Goal: Task Accomplishment & Management: Complete application form

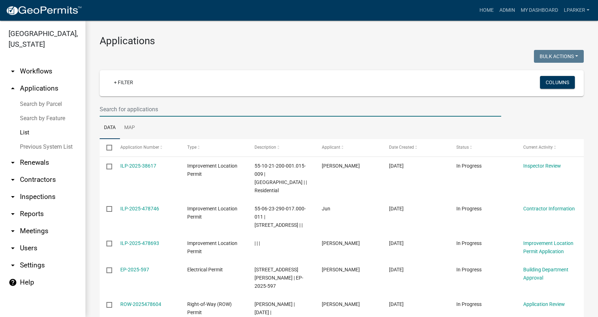
click at [150, 111] on input "text" at bounding box center [301, 109] width 402 height 15
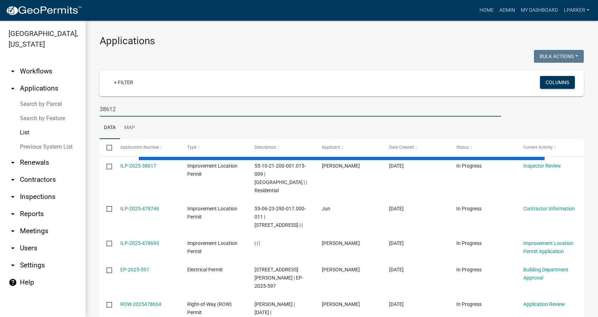
type input "38612"
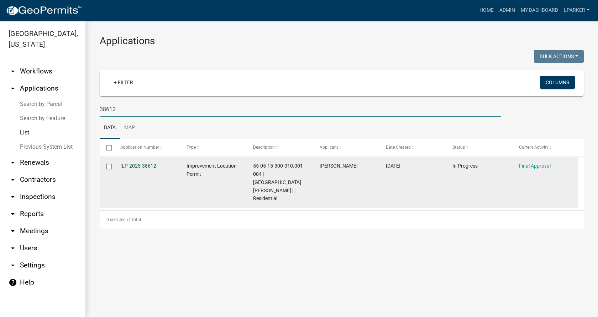
click at [134, 163] on link "ILP-2025-38612" at bounding box center [138, 166] width 36 height 6
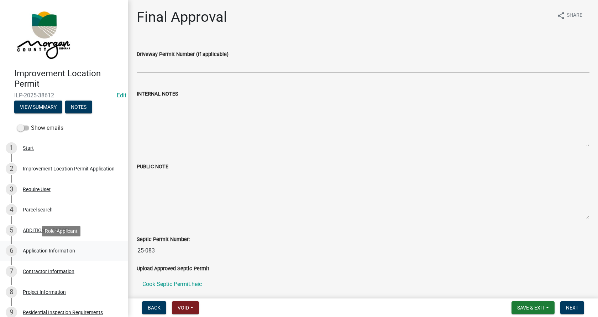
click at [36, 249] on div "Application Information" at bounding box center [49, 250] width 52 height 5
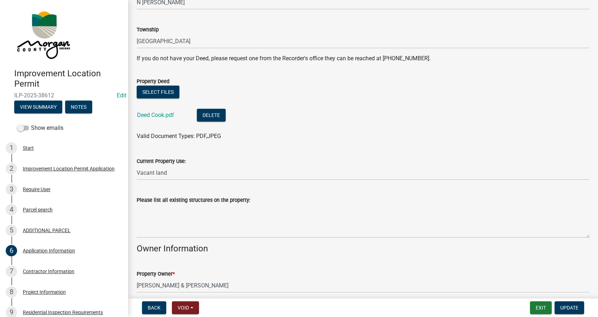
scroll to position [142, 0]
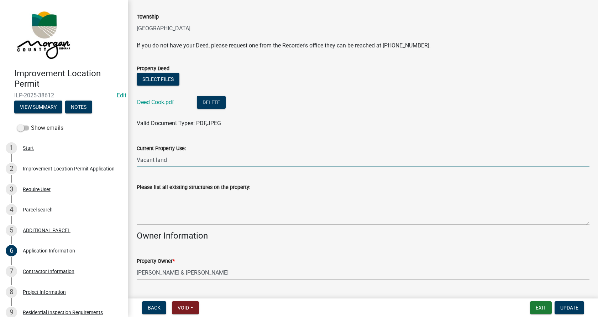
drag, startPoint x: 182, startPoint y: 162, endPoint x: 131, endPoint y: 165, distance: 51.8
click at [131, 166] on div "Current Property Use: Vacant land" at bounding box center [363, 150] width 464 height 33
type input "agriculture"
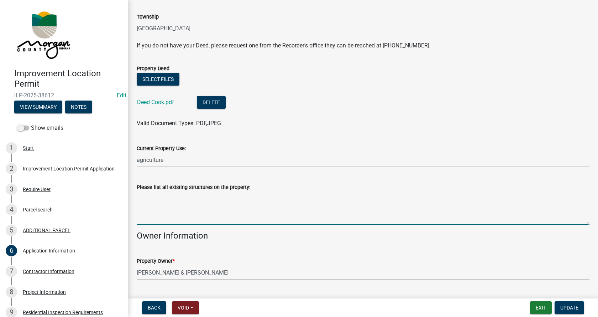
click at [151, 202] on textarea "Please list all existing structures on the property:" at bounding box center [363, 207] width 453 height 33
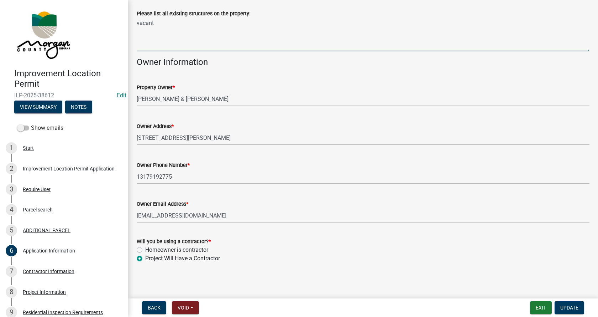
scroll to position [317, 0]
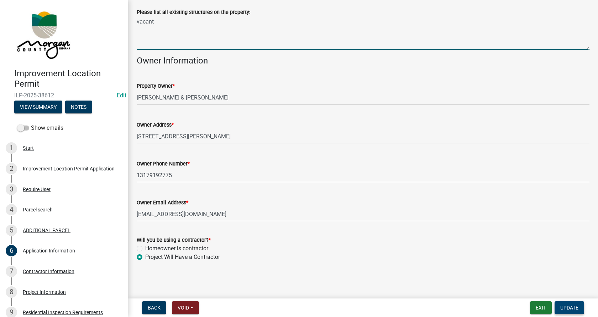
type textarea "vacant"
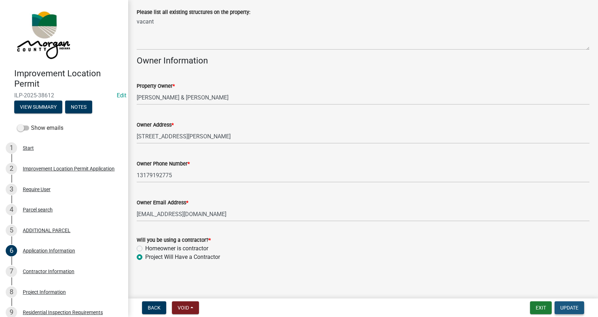
click at [570, 305] on span "Update" at bounding box center [570, 308] width 18 height 6
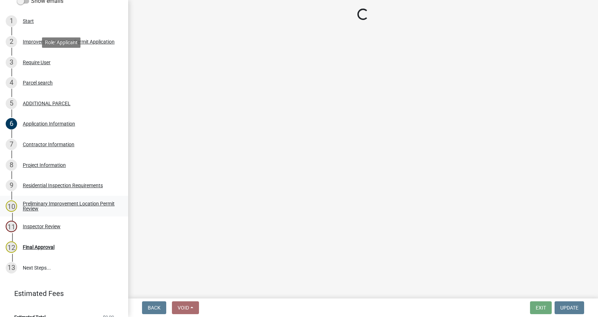
scroll to position [138, 0]
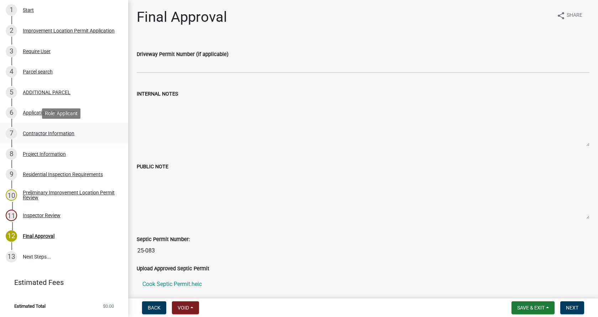
click at [35, 133] on div "Contractor Information" at bounding box center [49, 133] width 52 height 5
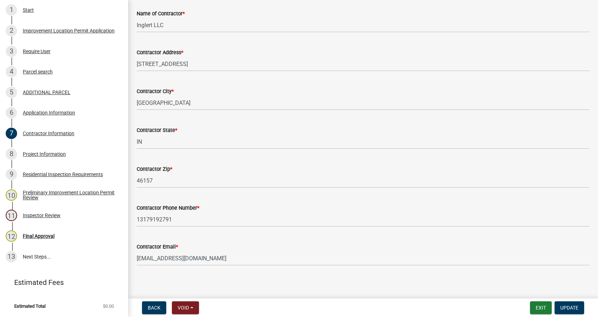
scroll to position [60, 0]
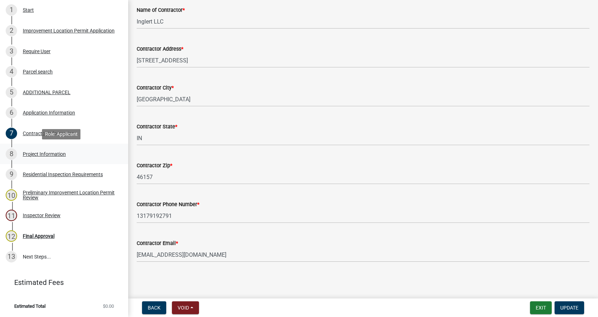
click at [32, 152] on div "Project Information" at bounding box center [44, 153] width 43 height 5
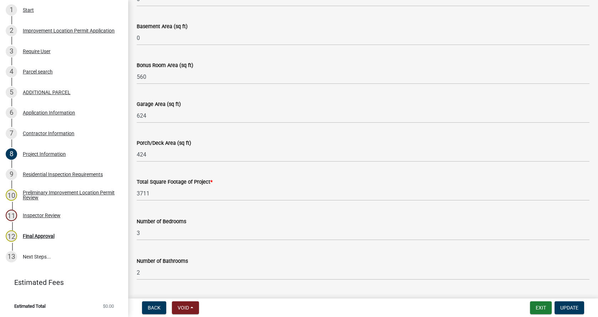
scroll to position [285, 0]
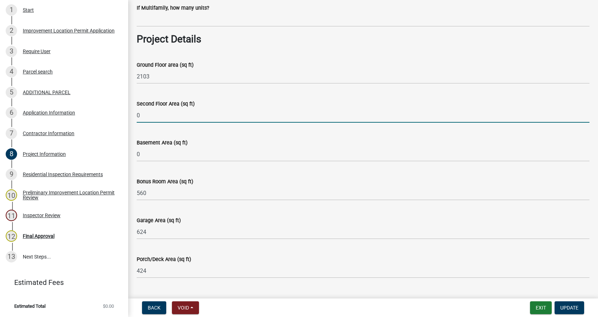
drag, startPoint x: 143, startPoint y: 114, endPoint x: 137, endPoint y: 116, distance: 6.3
click at [137, 116] on input "0" at bounding box center [363, 115] width 453 height 15
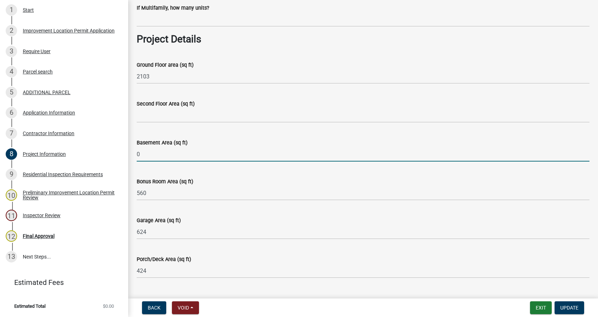
drag, startPoint x: 145, startPoint y: 151, endPoint x: 134, endPoint y: 153, distance: 11.2
click at [134, 153] on div "Basement Area (sq ft) 0" at bounding box center [363, 144] width 464 height 33
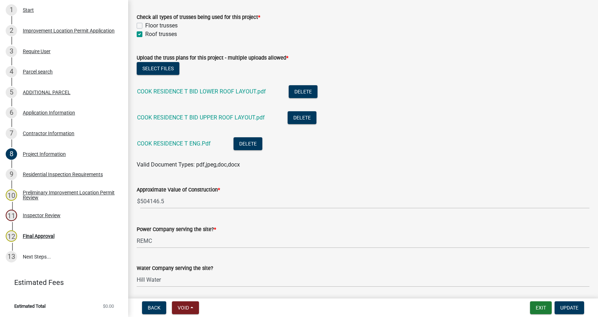
scroll to position [748, 0]
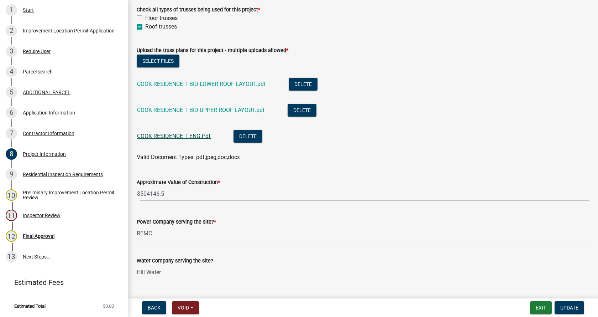
click at [170, 136] on link "COOK RESIDENCE T ENG.Pdf" at bounding box center [174, 136] width 74 height 7
click at [197, 84] on link "COOK RESIDENCE T BID LOWER ROOF LAYOUT.pdf" at bounding box center [201, 84] width 129 height 7
click at [180, 108] on link "COOK RESIDENCE T BID UPPER ROOF LAYOUT.pdf" at bounding box center [201, 110] width 128 height 7
click at [167, 134] on link "COOK RESIDENCE T ENG.Pdf" at bounding box center [174, 136] width 74 height 7
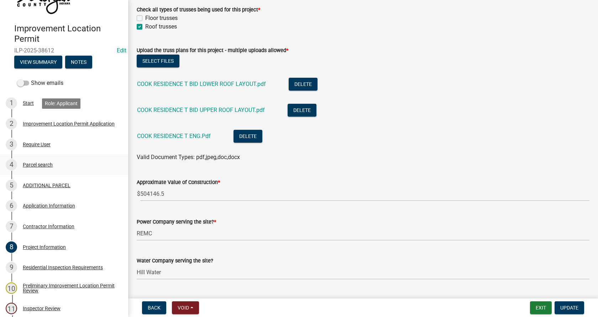
scroll to position [0, 0]
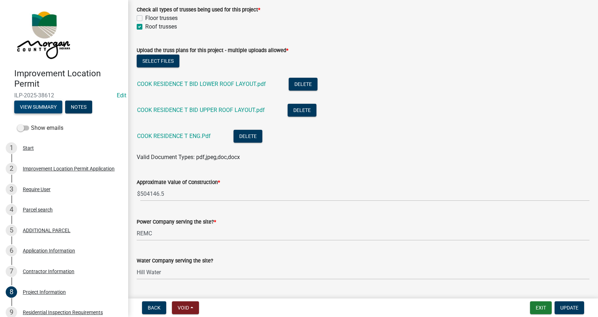
click at [27, 105] on button "View Summary" at bounding box center [38, 106] width 48 height 13
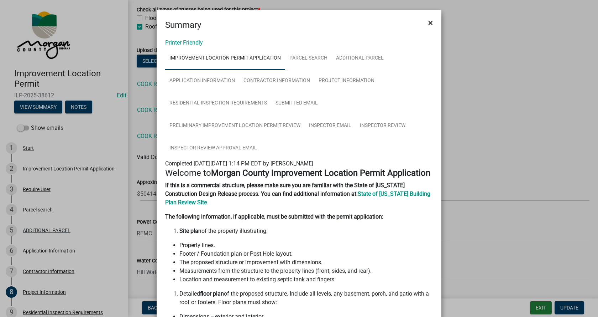
click at [429, 22] on span "×" at bounding box center [431, 23] width 5 height 10
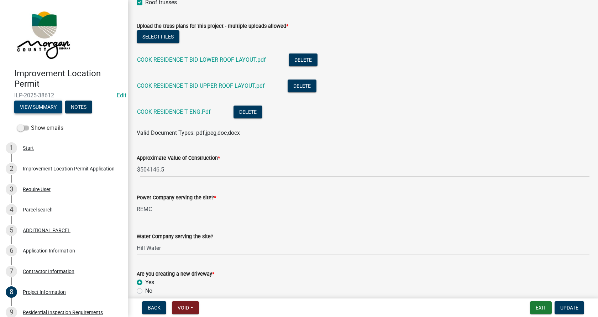
scroll to position [784, 0]
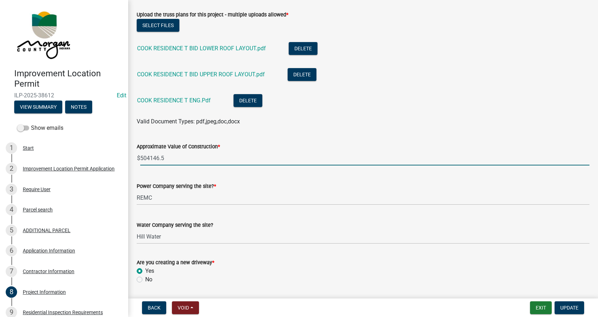
drag, startPoint x: 169, startPoint y: 159, endPoint x: 158, endPoint y: 159, distance: 11.0
click at [158, 159] on input "504146.5" at bounding box center [365, 158] width 450 height 15
click at [153, 157] on input "5041467" at bounding box center [365, 158] width 450 height 15
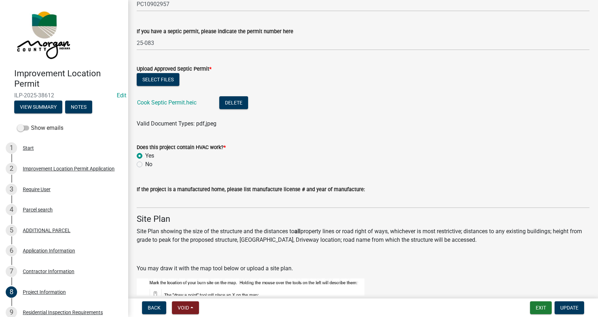
scroll to position [1354, 0]
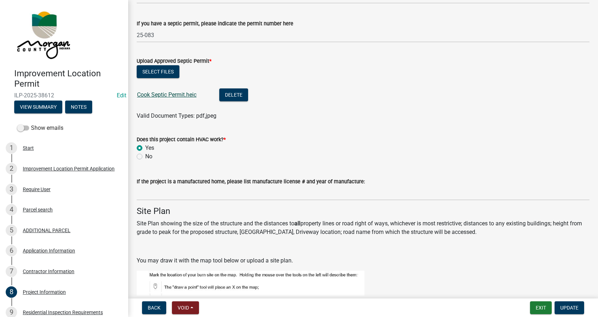
click at [162, 95] on link "Cook Septic Permit.heic" at bounding box center [166, 94] width 59 height 7
click at [144, 93] on link "Cook Septic Permit.heic" at bounding box center [166, 94] width 59 height 7
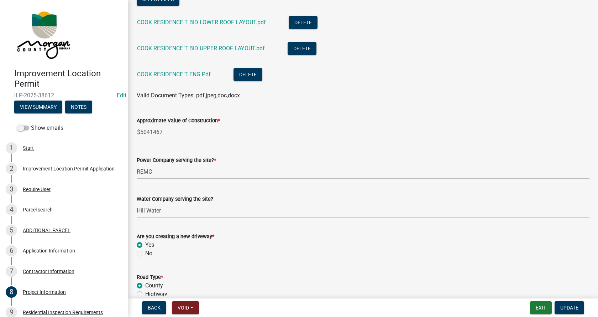
scroll to position [748, 0]
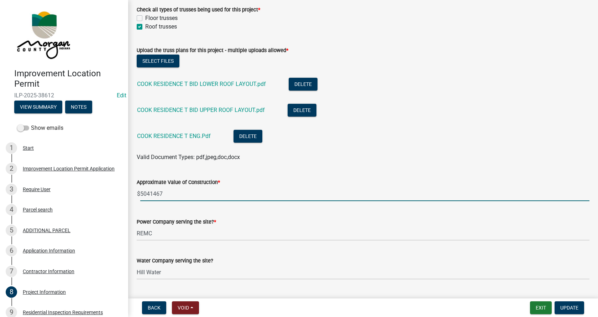
click at [149, 193] on input "5041467" at bounding box center [365, 193] width 450 height 15
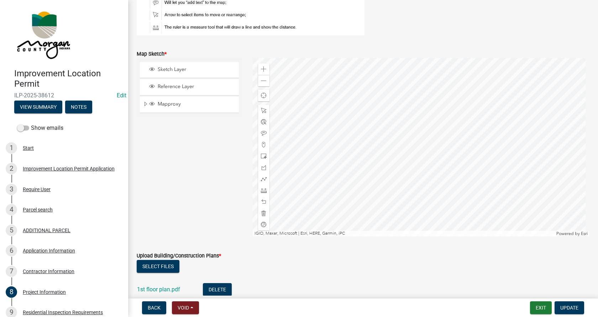
scroll to position [1674, 0]
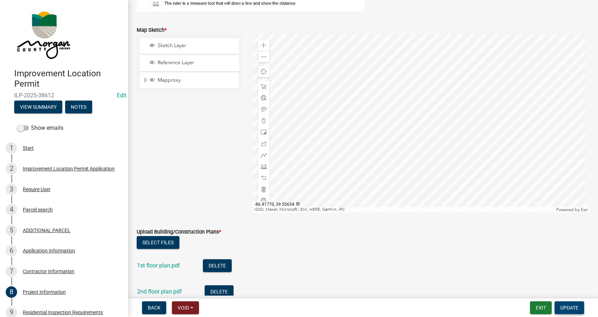
type input "504146"
click at [570, 307] on span "Update" at bounding box center [570, 308] width 18 height 6
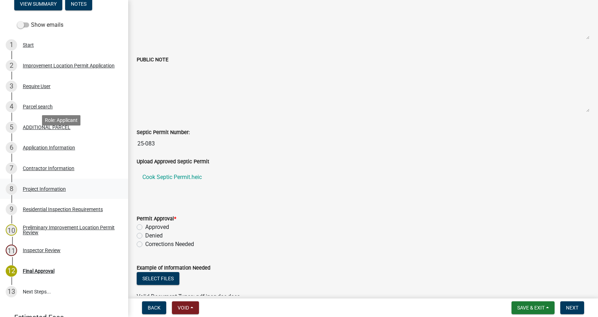
scroll to position [107, 0]
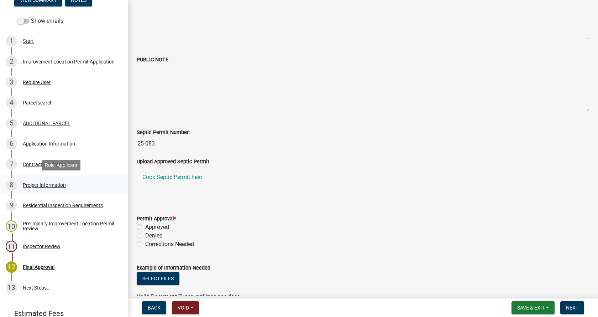
click at [28, 185] on div "Project Information" at bounding box center [44, 184] width 43 height 5
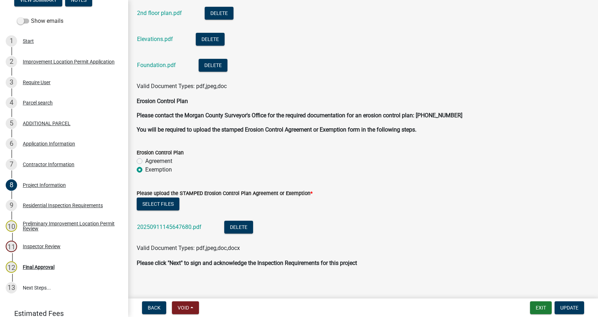
scroll to position [1958, 0]
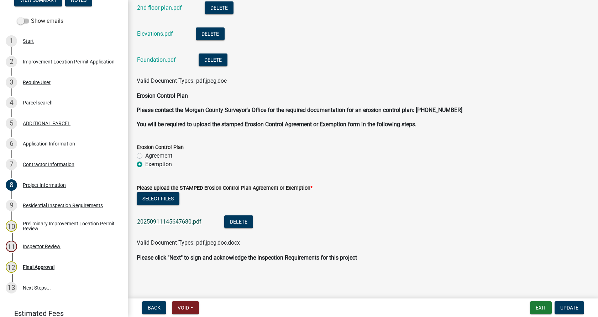
click at [161, 222] on link "20250911145647680.pdf" at bounding box center [169, 221] width 64 height 7
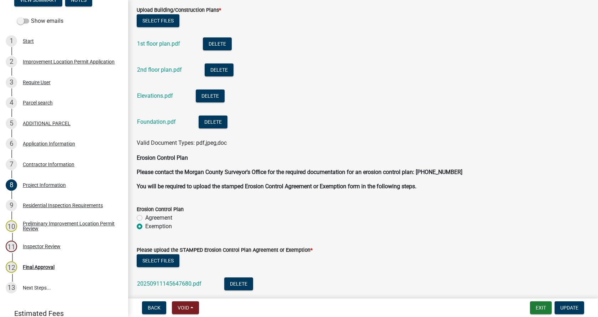
scroll to position [1887, 0]
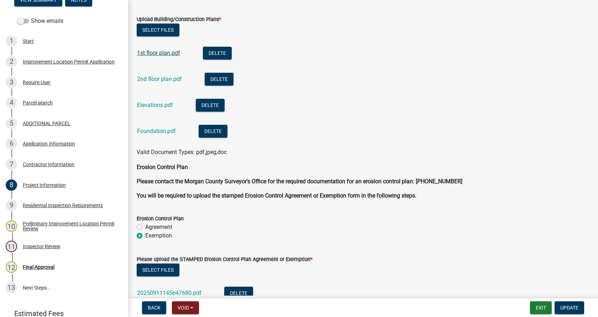
click at [168, 54] on link "1st floor plan.pdf" at bounding box center [158, 53] width 43 height 7
click at [160, 79] on link "2nd floor plan.pdf" at bounding box center [159, 79] width 45 height 7
click at [152, 105] on link "Elevations.pdf" at bounding box center [155, 105] width 36 height 7
click at [152, 131] on link "Foundation.pdf" at bounding box center [156, 131] width 39 height 7
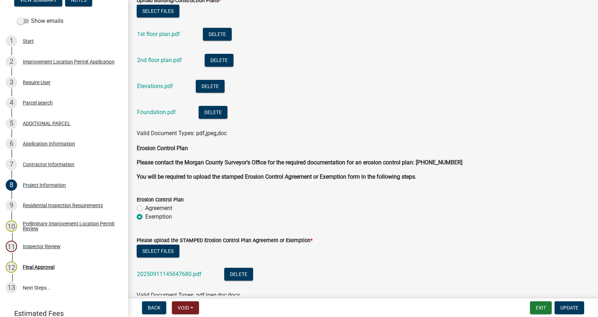
scroll to position [1958, 0]
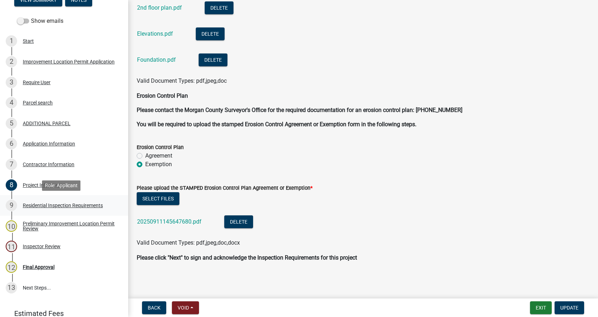
click at [31, 204] on div "Residential Inspection Requirements" at bounding box center [63, 205] width 80 height 5
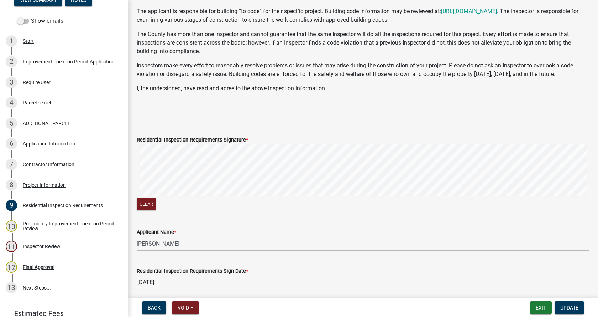
scroll to position [142, 0]
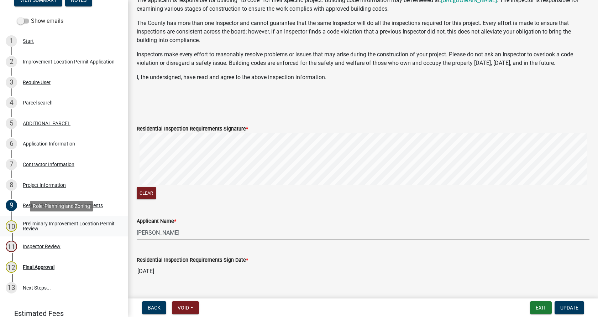
click at [30, 223] on div "Preliminary Improvement Location Permit Review" at bounding box center [70, 226] width 94 height 10
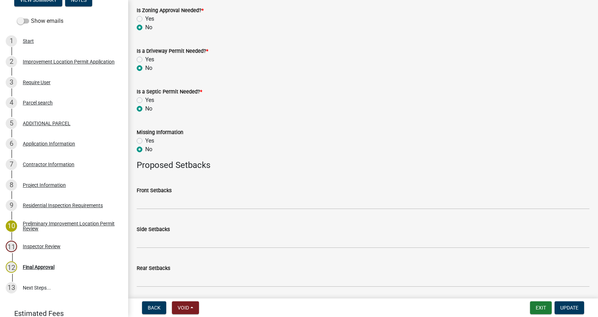
scroll to position [381, 0]
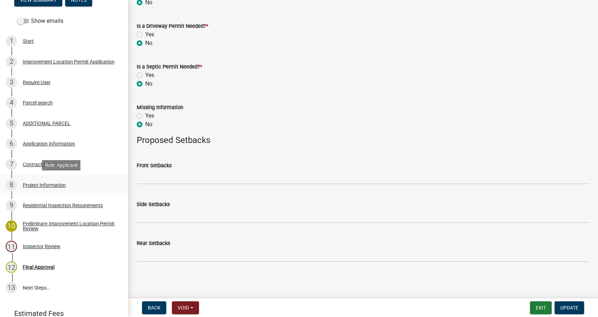
click at [25, 182] on div "Project Information" at bounding box center [44, 184] width 43 height 5
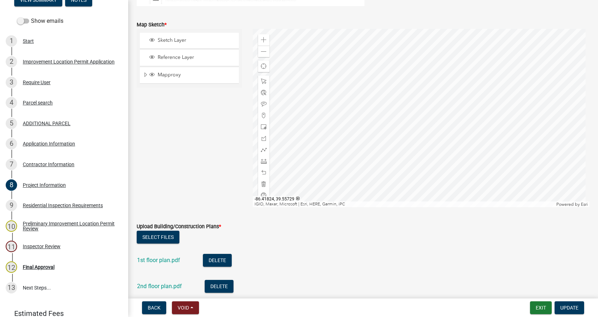
scroll to position [1710, 0]
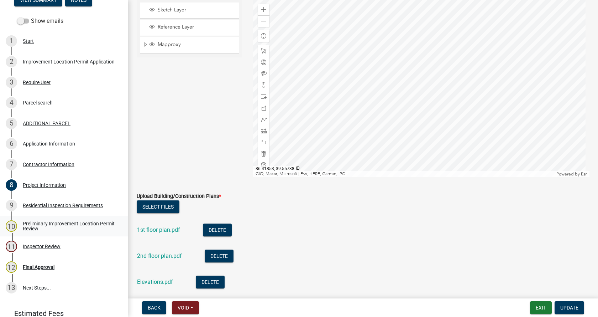
click at [26, 224] on div "Preliminary Improvement Location Permit Review" at bounding box center [70, 226] width 94 height 10
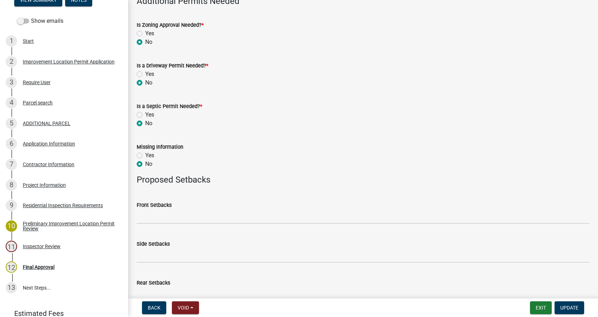
scroll to position [381, 0]
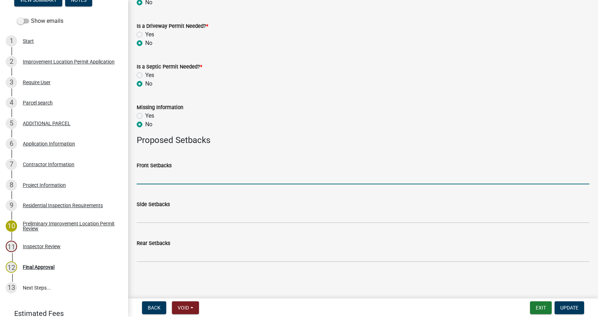
click at [153, 181] on input "Front Setbacks" at bounding box center [363, 177] width 453 height 15
type input "58"
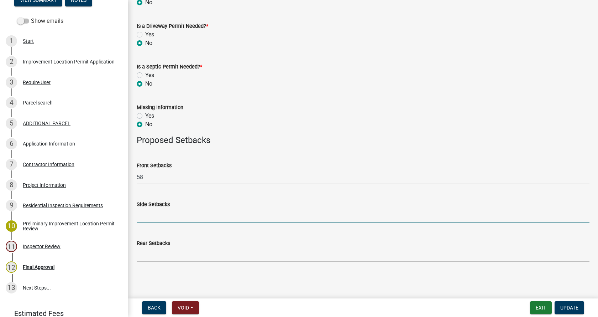
click at [149, 217] on input "Side Setbacks" at bounding box center [363, 215] width 453 height 15
type input "126/100"
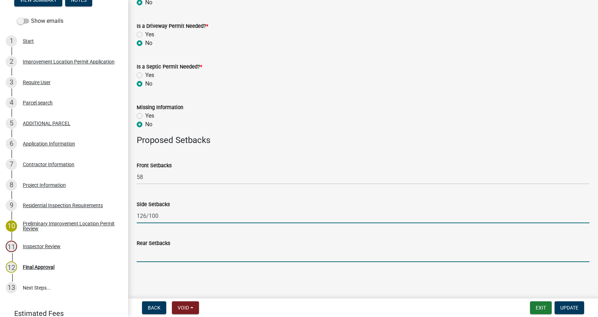
click at [146, 256] on input "Rear Setbacks" at bounding box center [363, 254] width 453 height 15
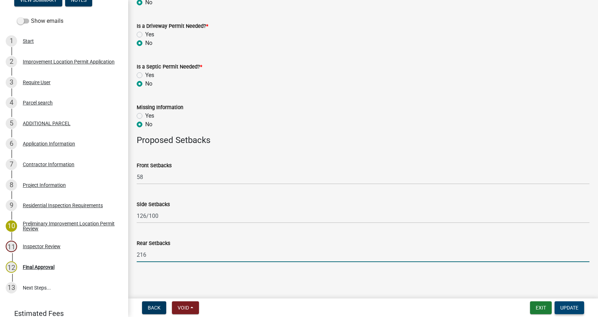
type input "216"
click at [574, 308] on span "Update" at bounding box center [570, 308] width 18 height 6
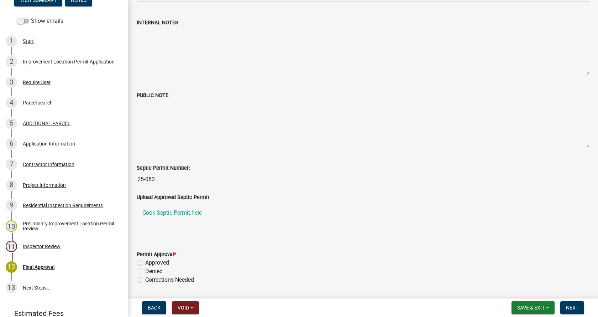
scroll to position [0, 0]
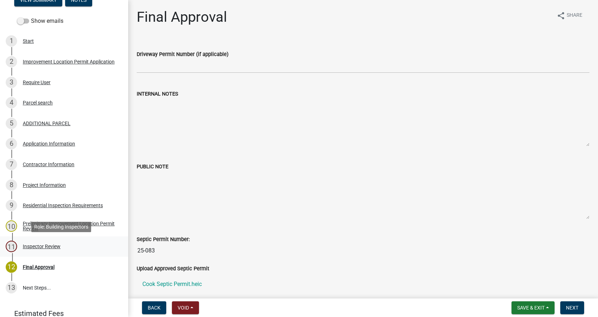
click at [31, 245] on div "Inspector Review" at bounding box center [42, 246] width 38 height 5
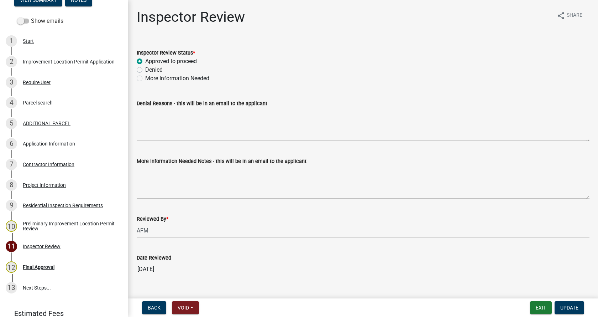
scroll to position [14, 0]
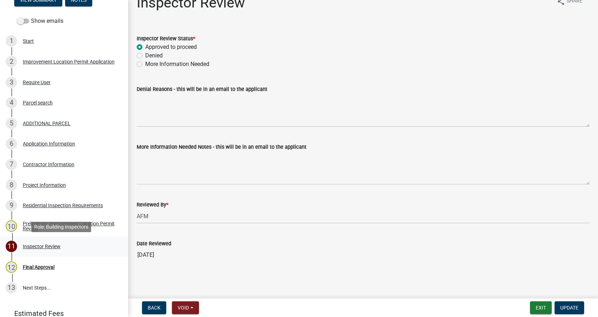
click at [25, 244] on div "Inspector Review" at bounding box center [42, 246] width 38 height 5
click at [145, 66] on label "More Information Needed" at bounding box center [177, 64] width 64 height 9
click at [145, 64] on input "More Information Needed" at bounding box center [147, 62] width 5 height 5
radio input "true"
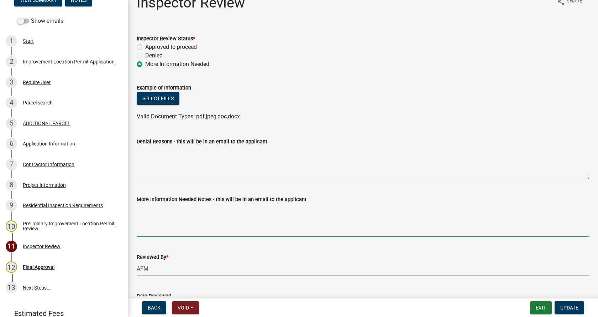
click at [149, 216] on textarea "More Information Needed Notes - this will be in an email to the applicant" at bounding box center [363, 219] width 453 height 33
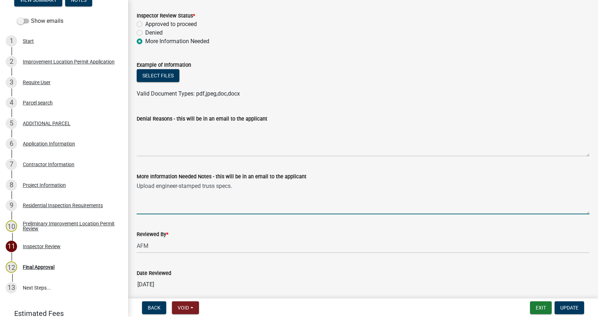
scroll to position [67, 0]
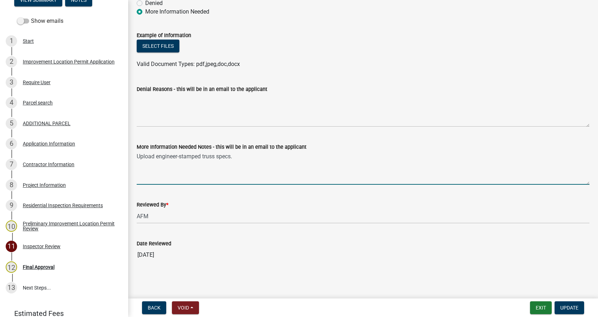
type textarea "Upload engineer-stamped truss specs."
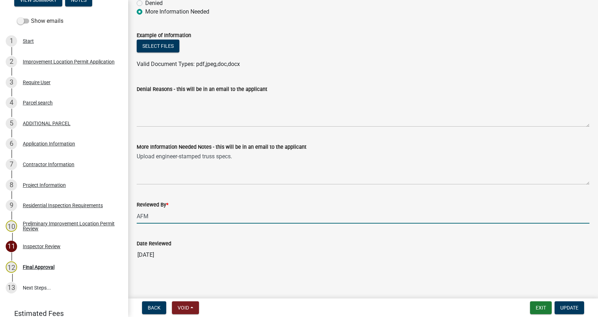
drag, startPoint x: 155, startPoint y: 217, endPoint x: 132, endPoint y: 219, distance: 23.2
click at [132, 219] on div "Reviewed By * AFM" at bounding box center [363, 206] width 464 height 33
type input "[PERSON_NAME]"
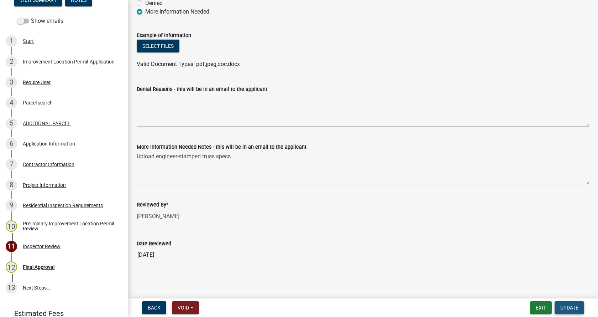
click at [570, 307] on span "Update" at bounding box center [570, 308] width 18 height 6
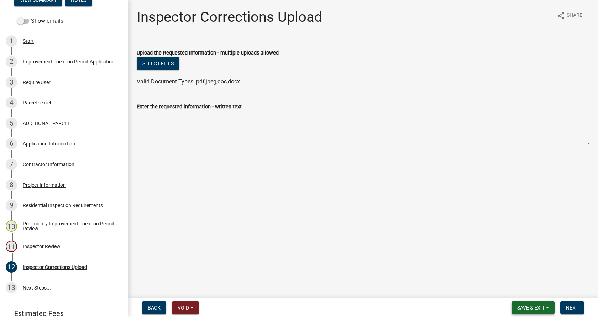
click at [548, 308] on button "Save & Exit" at bounding box center [533, 307] width 43 height 13
click at [509, 288] on button "Save & Exit" at bounding box center [526, 288] width 57 height 17
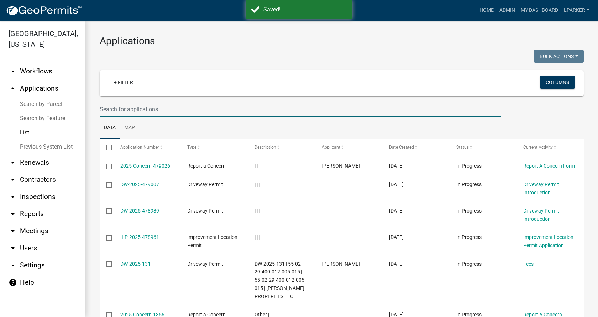
click at [103, 110] on input "text" at bounding box center [301, 109] width 402 height 15
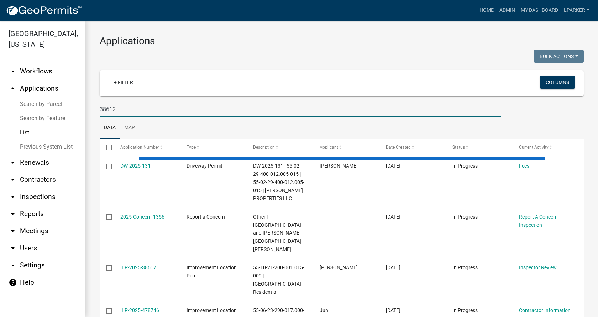
type input "38612"
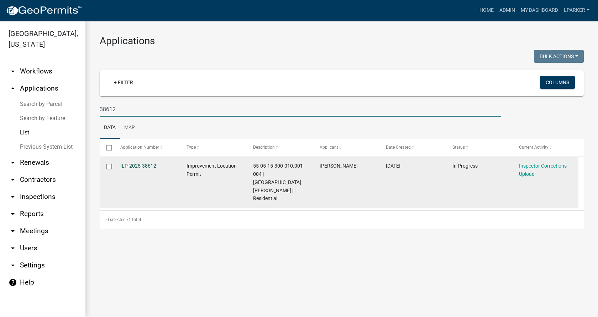
click at [136, 164] on link "ILP-2025-38612" at bounding box center [138, 166] width 36 height 6
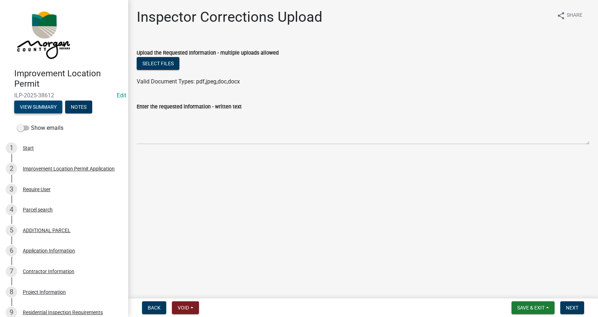
click at [36, 107] on button "View Summary" at bounding box center [38, 106] width 48 height 13
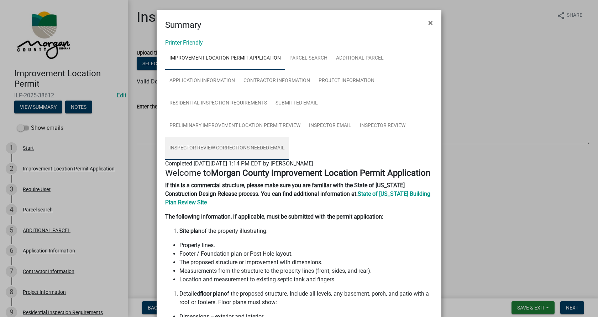
click at [227, 146] on link "Inspector Review Corrections Needed Email" at bounding box center [227, 148] width 124 height 23
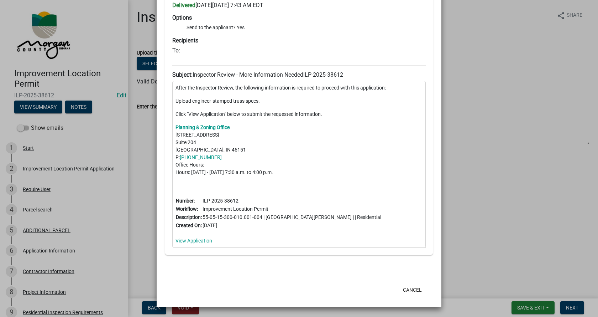
scroll to position [198, 0]
click at [407, 290] on button "Cancel" at bounding box center [413, 289] width 30 height 13
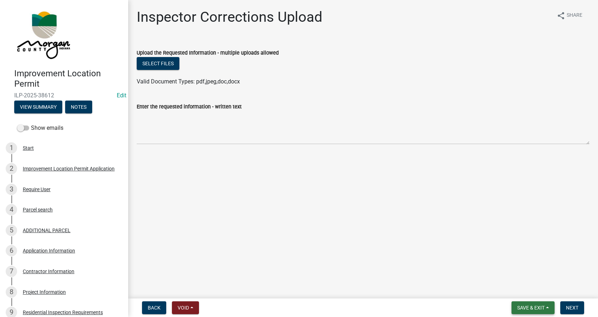
click at [543, 306] on span "Save & Exit" at bounding box center [531, 308] width 27 height 6
click at [510, 289] on button "Save & Exit" at bounding box center [526, 288] width 57 height 17
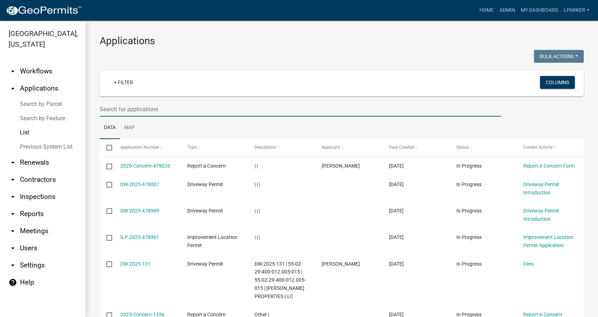
click at [124, 111] on input "text" at bounding box center [301, 109] width 402 height 15
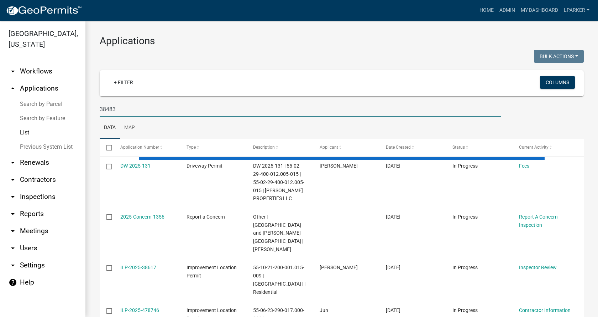
type input "38483"
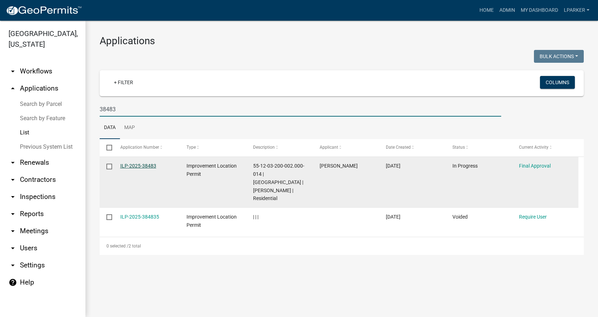
click at [135, 164] on link "ILP-2025-38483" at bounding box center [138, 166] width 36 height 6
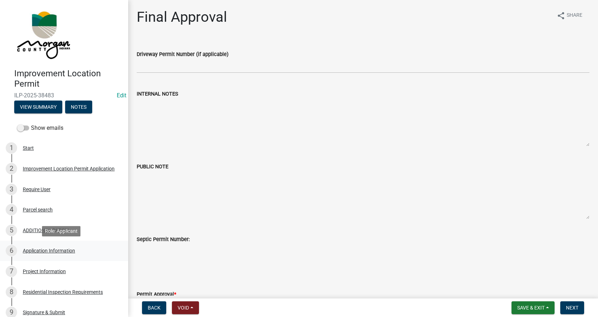
click at [26, 250] on div "Application Information" at bounding box center [49, 250] width 52 height 5
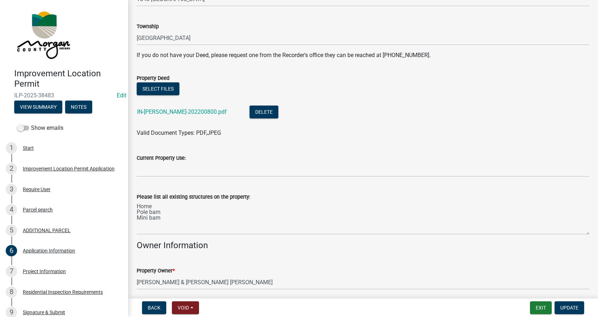
scroll to position [142, 0]
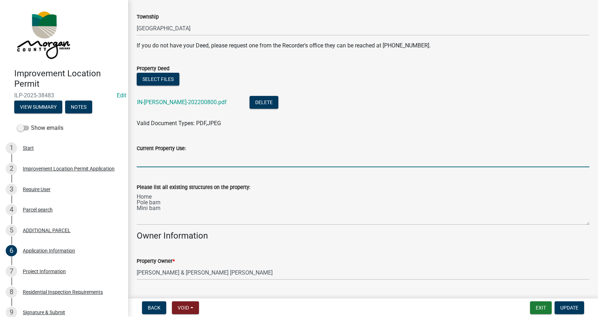
click at [143, 159] on input "Current Property Use:" at bounding box center [363, 159] width 453 height 15
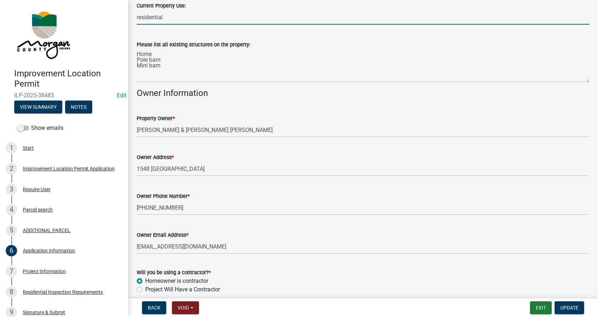
scroll to position [317, 0]
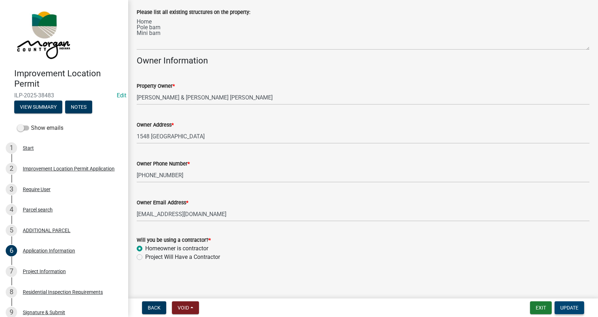
type input "residential"
click at [574, 305] on span "Update" at bounding box center [570, 308] width 18 height 6
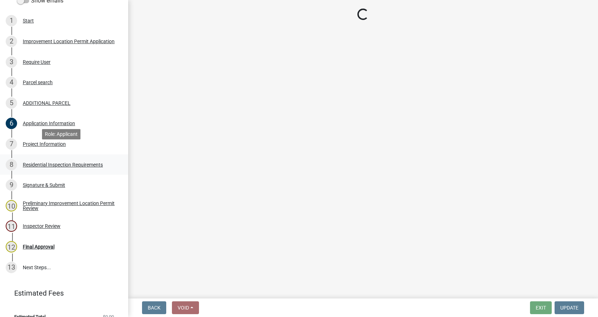
scroll to position [138, 0]
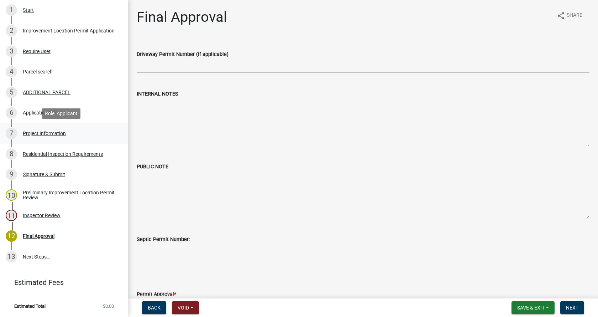
click at [24, 131] on div "Project Information" at bounding box center [44, 133] width 43 height 5
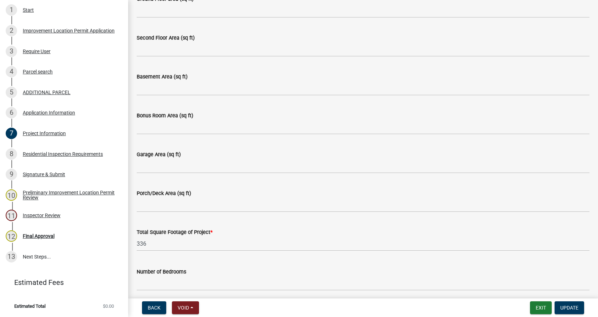
scroll to position [321, 0]
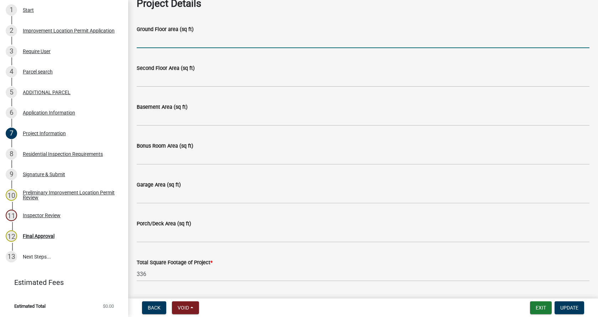
click at [154, 43] on input "Ground Floor area (sq ft)" at bounding box center [363, 40] width 453 height 15
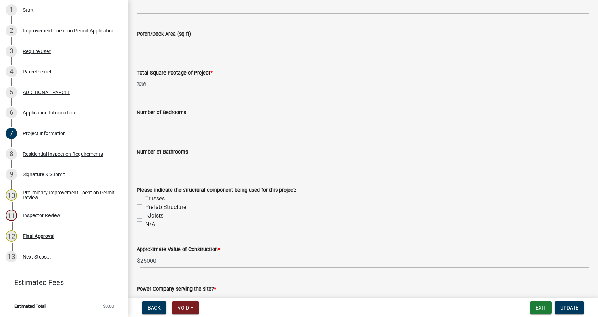
scroll to position [641, 0]
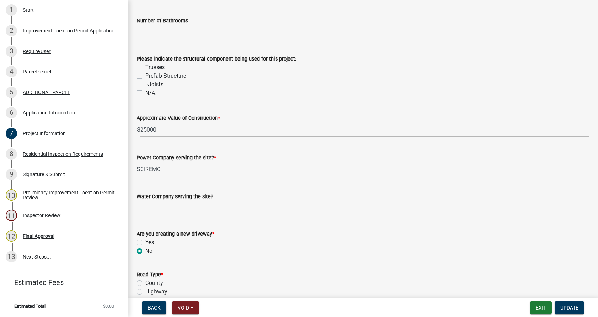
type input "336"
click at [145, 77] on label "Prefab Structure" at bounding box center [165, 76] width 41 height 9
click at [145, 76] on input "Prefab Structure" at bounding box center [147, 74] width 5 height 5
checkbox input "true"
checkbox input "false"
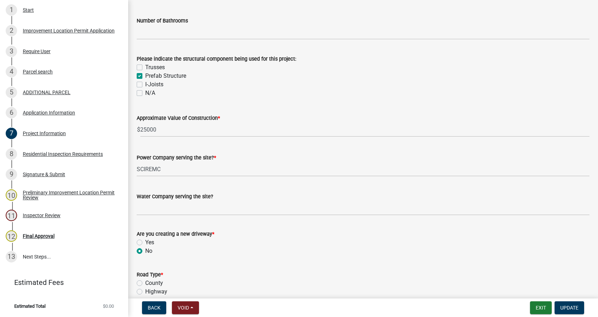
checkbox input "true"
checkbox input "false"
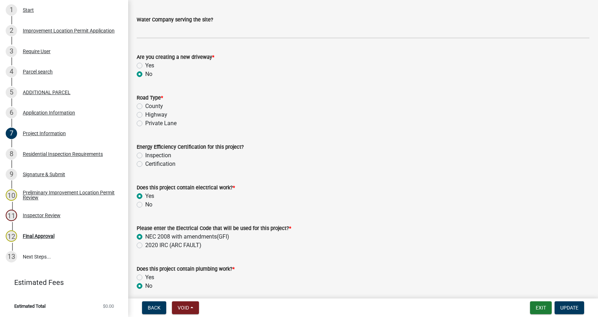
scroll to position [819, 0]
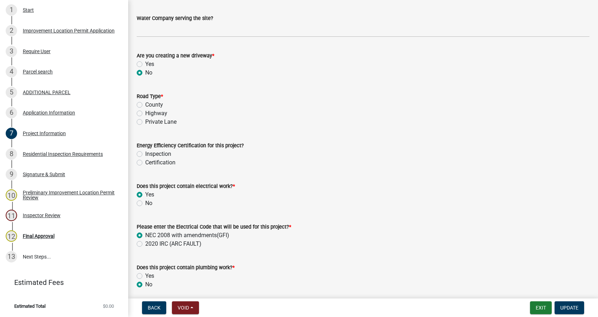
click at [145, 122] on label "Private Lane" at bounding box center [160, 122] width 31 height 9
click at [145, 122] on input "Private Lane" at bounding box center [147, 120] width 5 height 5
radio input "true"
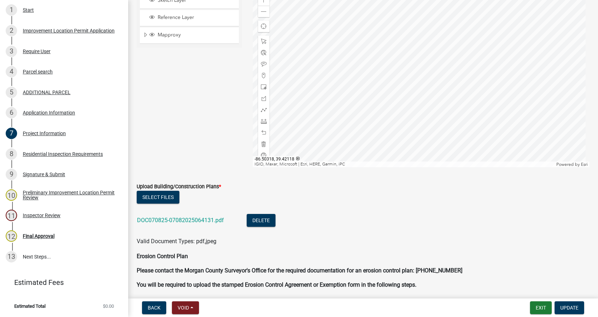
scroll to position [1389, 0]
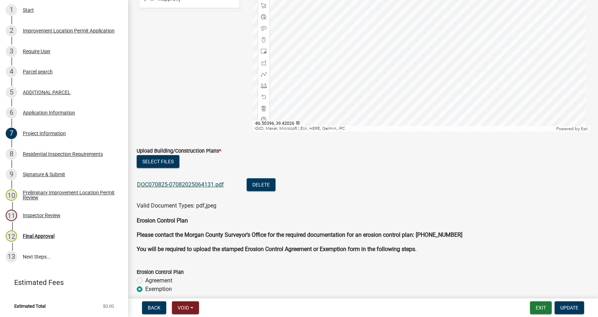
click at [175, 182] on link "DOC070825-07082025064131.pdf" at bounding box center [180, 184] width 87 height 7
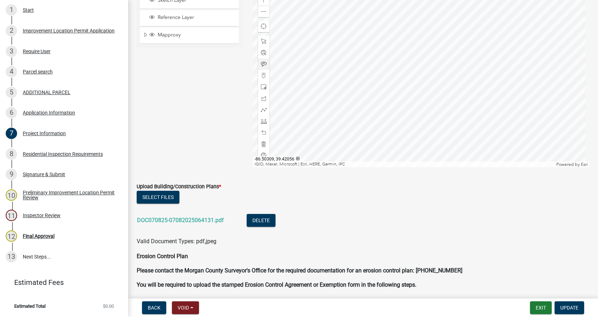
scroll to position [1318, 0]
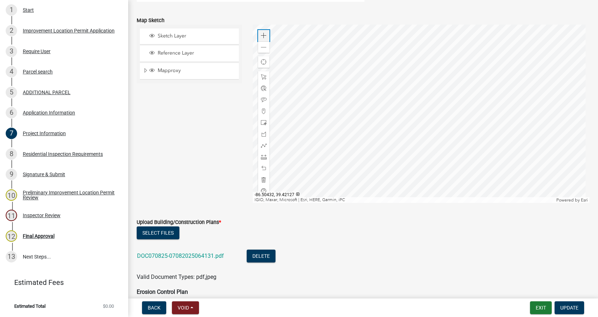
click at [264, 36] on span at bounding box center [264, 36] width 6 height 6
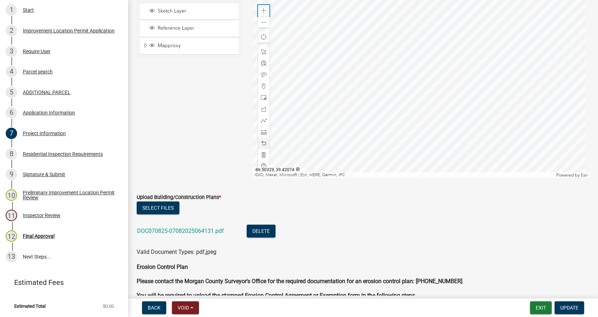
scroll to position [1354, 0]
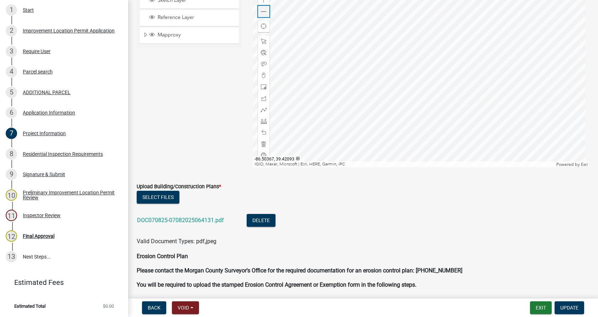
click at [261, 10] on span at bounding box center [264, 12] width 6 height 6
click at [261, 1] on span at bounding box center [264, 0] width 6 height 6
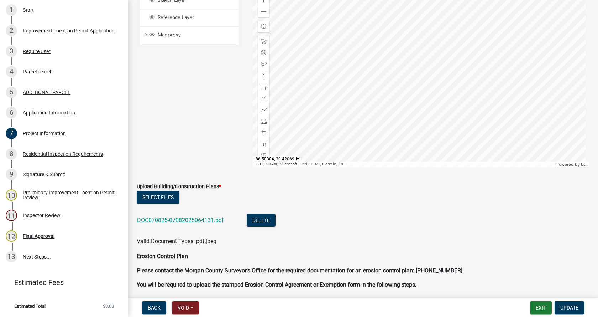
click at [452, 61] on div at bounding box center [421, 78] width 337 height 178
click at [166, 197] on button "Select files" at bounding box center [158, 197] width 43 height 13
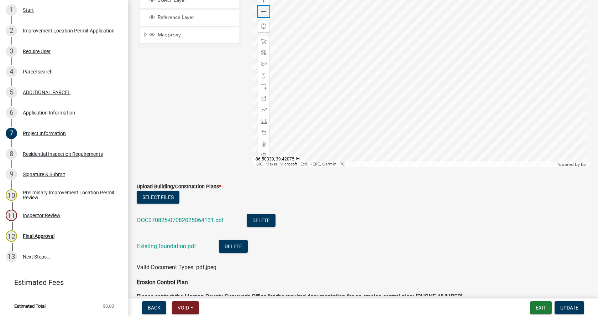
click at [261, 12] on span at bounding box center [264, 12] width 6 height 6
click at [262, 132] on span at bounding box center [264, 133] width 6 height 6
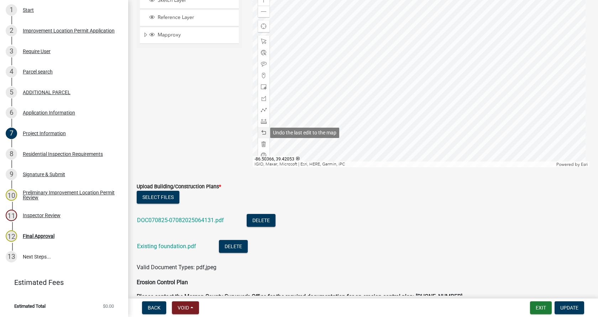
click at [262, 132] on span at bounding box center [264, 133] width 6 height 6
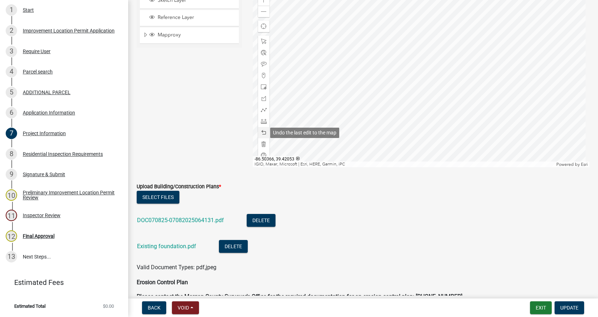
click at [262, 132] on span at bounding box center [264, 133] width 6 height 6
click at [262, 110] on span at bounding box center [264, 110] width 6 height 6
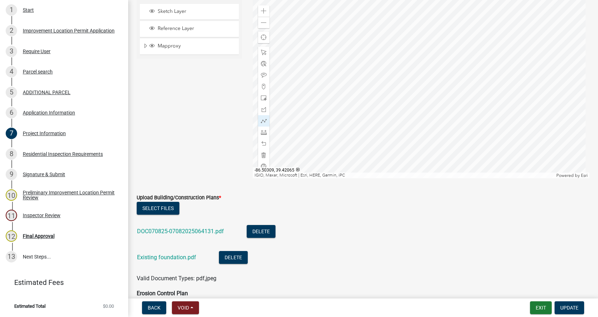
scroll to position [1307, 0]
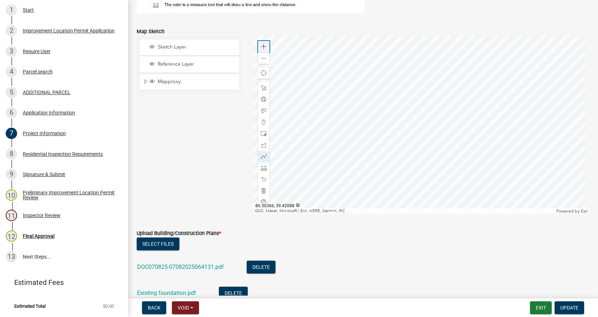
click at [261, 45] on span at bounding box center [264, 47] width 6 height 6
click at [447, 177] on div at bounding box center [421, 125] width 337 height 178
click at [427, 123] on div at bounding box center [421, 125] width 337 height 178
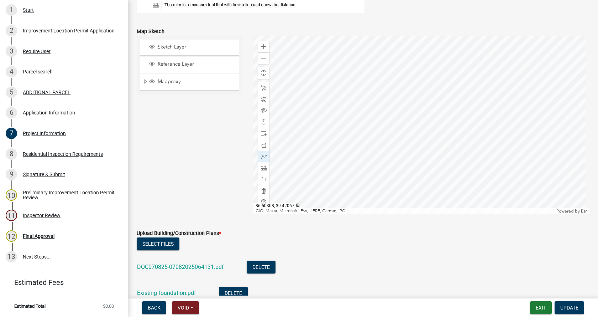
click at [427, 123] on div at bounding box center [421, 125] width 337 height 178
click at [263, 166] on span at bounding box center [264, 168] width 6 height 6
click at [448, 177] on div at bounding box center [421, 125] width 337 height 178
click at [427, 123] on div at bounding box center [421, 125] width 337 height 178
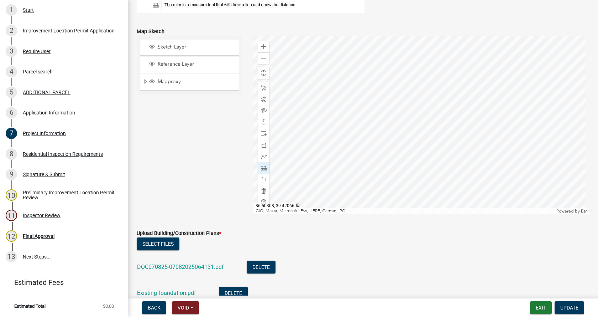
click at [428, 124] on div at bounding box center [421, 125] width 337 height 178
click at [261, 189] on span at bounding box center [264, 191] width 6 height 6
click at [261, 166] on span at bounding box center [264, 168] width 6 height 6
click at [446, 177] on div at bounding box center [421, 125] width 337 height 178
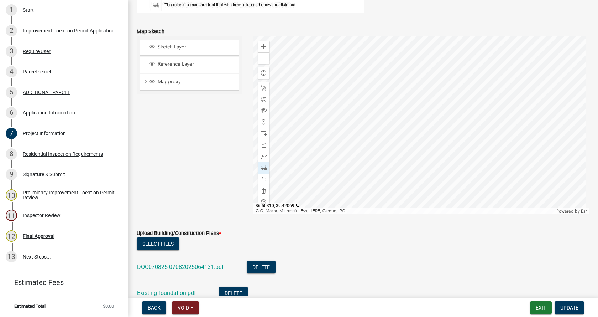
click at [421, 105] on div at bounding box center [421, 125] width 337 height 178
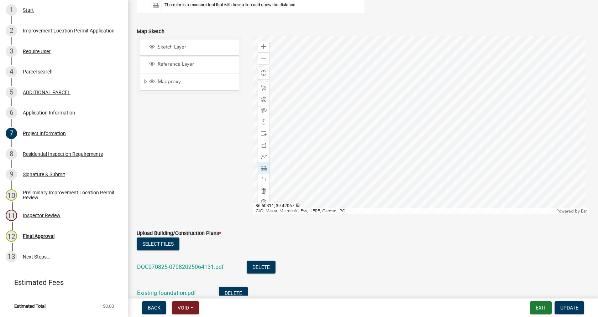
click at [412, 118] on div at bounding box center [421, 125] width 337 height 178
click at [426, 161] on div at bounding box center [421, 125] width 337 height 178
click at [427, 160] on div at bounding box center [421, 125] width 337 height 178
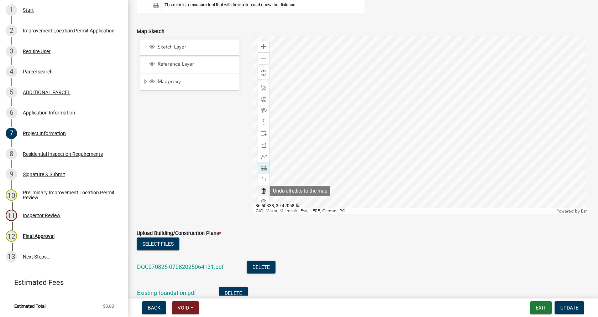
click at [262, 190] on span at bounding box center [264, 191] width 6 height 6
click at [263, 168] on span at bounding box center [264, 168] width 6 height 6
click at [412, 117] on div at bounding box center [421, 125] width 337 height 178
click at [427, 160] on div at bounding box center [421, 125] width 337 height 178
click at [402, 169] on div at bounding box center [421, 125] width 337 height 178
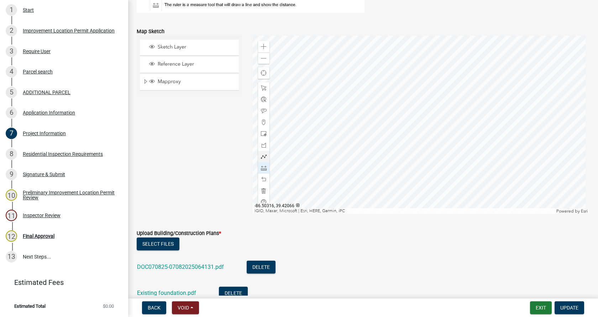
click at [388, 126] on div at bounding box center [421, 125] width 337 height 178
click at [412, 118] on div at bounding box center [421, 125] width 337 height 178
click at [263, 57] on span at bounding box center [264, 59] width 6 height 6
click at [262, 58] on span at bounding box center [264, 59] width 6 height 6
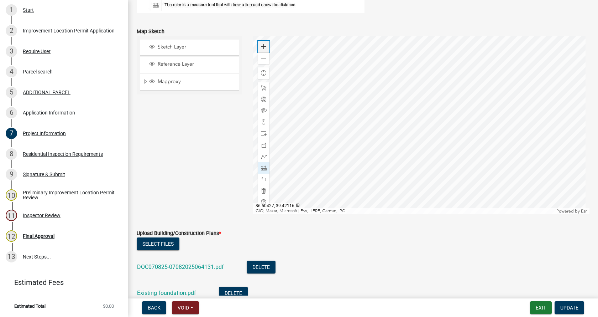
click at [261, 46] on span at bounding box center [264, 47] width 6 height 6
click at [423, 142] on div at bounding box center [421, 125] width 337 height 178
click at [463, 136] on div at bounding box center [421, 125] width 337 height 178
click at [526, 133] on div at bounding box center [421, 125] width 337 height 178
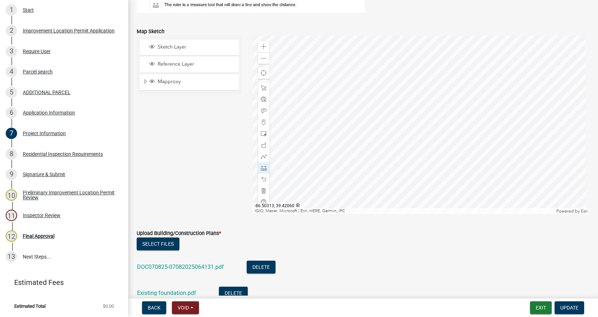
click at [340, 139] on div at bounding box center [421, 125] width 337 height 178
click at [338, 85] on div at bounding box center [421, 125] width 337 height 178
click at [347, 79] on div at bounding box center [421, 125] width 337 height 178
click at [341, 76] on div at bounding box center [421, 125] width 337 height 178
click at [344, 74] on div at bounding box center [421, 125] width 337 height 178
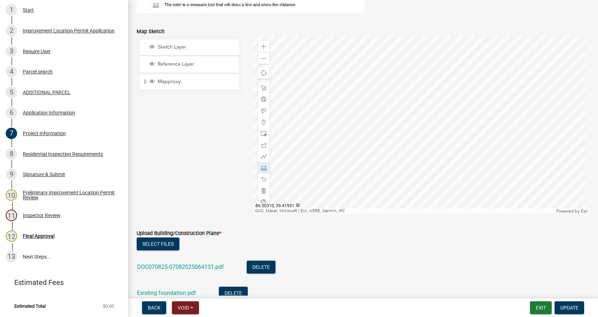
click at [348, 165] on div at bounding box center [421, 125] width 337 height 178
click at [361, 158] on div at bounding box center [421, 125] width 337 height 178
click at [404, 196] on div at bounding box center [421, 125] width 337 height 178
click at [474, 183] on div at bounding box center [421, 125] width 337 height 178
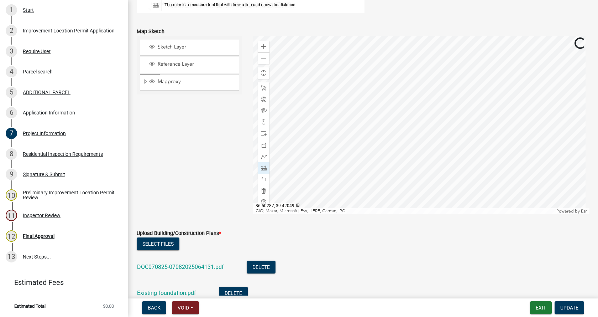
click at [511, 171] on div at bounding box center [421, 125] width 337 height 178
click at [434, 112] on div at bounding box center [421, 125] width 337 height 178
click at [446, 111] on div at bounding box center [421, 125] width 337 height 178
click at [460, 118] on div at bounding box center [421, 125] width 337 height 178
click at [486, 129] on div at bounding box center [421, 125] width 337 height 178
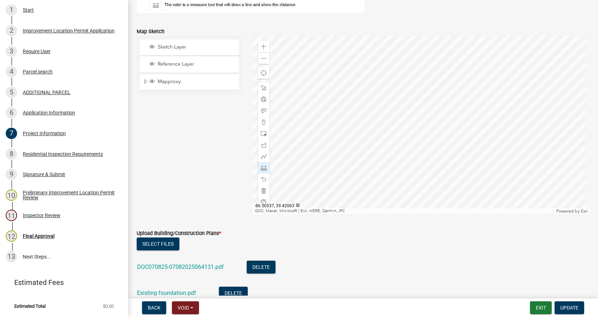
click at [332, 144] on div at bounding box center [421, 125] width 337 height 178
click at [353, 154] on div at bounding box center [421, 125] width 337 height 178
click at [253, 130] on div at bounding box center [421, 125] width 337 height 178
click at [416, 172] on div at bounding box center [421, 125] width 337 height 178
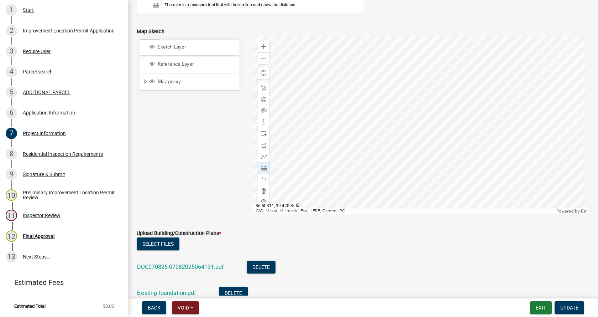
click at [409, 163] on div at bounding box center [421, 125] width 337 height 178
click at [400, 178] on div at bounding box center [421, 125] width 337 height 178
click at [398, 71] on div at bounding box center [421, 125] width 337 height 178
click at [261, 88] on span at bounding box center [264, 88] width 6 height 6
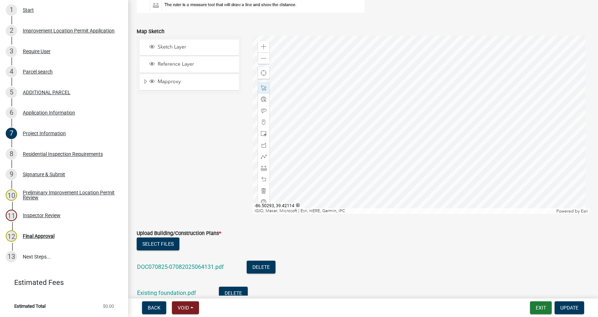
click at [446, 97] on div at bounding box center [421, 125] width 337 height 178
click at [446, 77] on div at bounding box center [421, 125] width 337 height 178
click at [452, 67] on div at bounding box center [421, 125] width 337 height 178
click at [573, 307] on span "Update" at bounding box center [570, 308] width 18 height 6
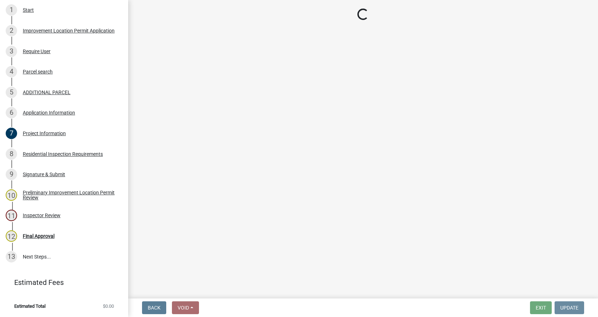
scroll to position [0, 0]
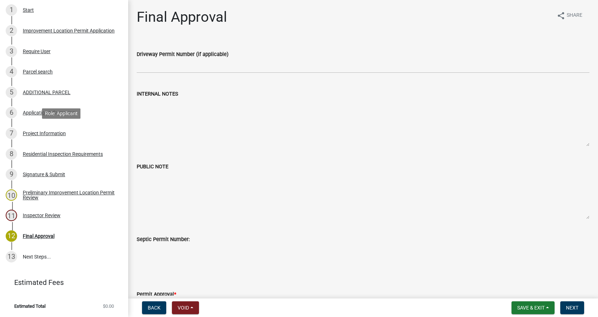
click at [29, 131] on div "Project Information" at bounding box center [44, 133] width 43 height 5
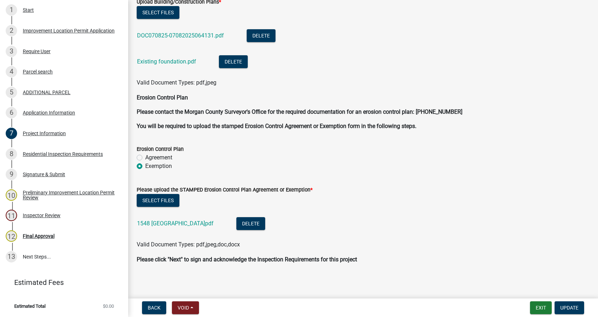
scroll to position [1540, 0]
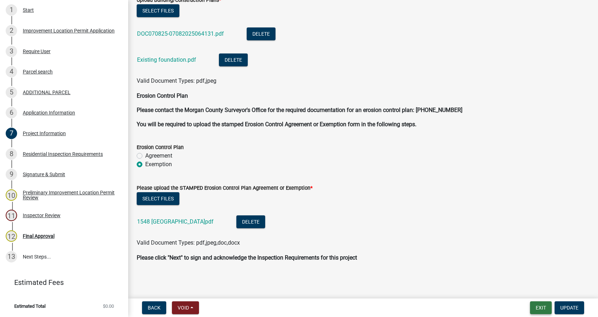
click at [539, 306] on button "Exit" at bounding box center [541, 307] width 22 height 13
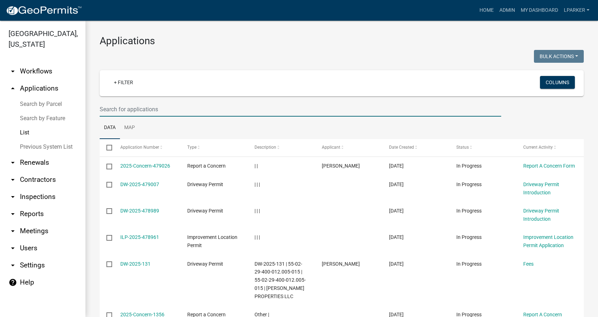
click at [126, 106] on input "text" at bounding box center [301, 109] width 402 height 15
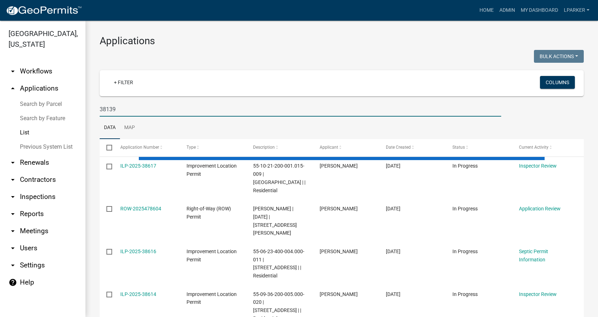
type input "38139"
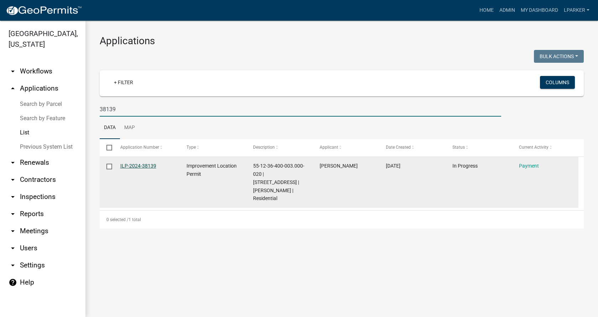
click at [138, 165] on link "ILP-2024-38139" at bounding box center [138, 166] width 36 height 6
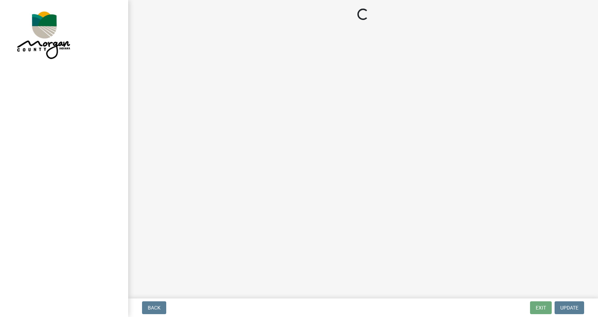
select select "3: 3"
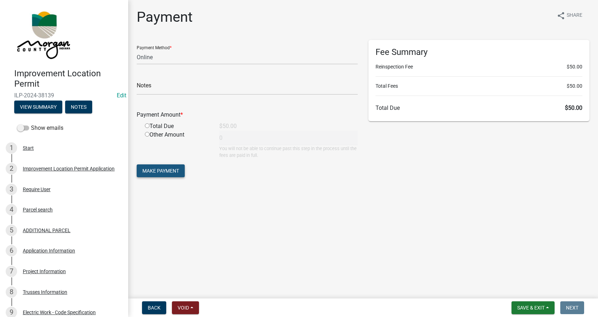
click at [152, 170] on span "Make Payment" at bounding box center [160, 171] width 37 height 6
click at [146, 134] on input "radio" at bounding box center [147, 134] width 5 height 5
radio input "true"
type input "50"
click at [167, 169] on span "Make Payment" at bounding box center [160, 171] width 37 height 6
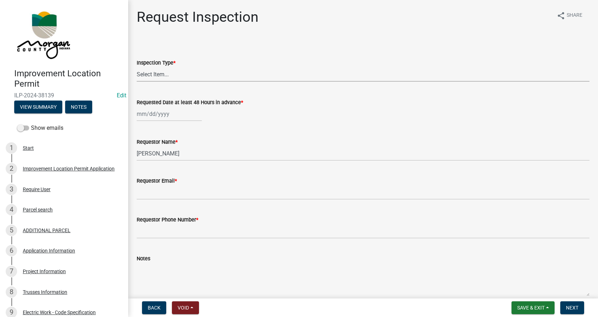
click at [154, 77] on select "Select Item... Footer Hole Bonding Underslab Foundation, Piers, Tie downs Prewa…" at bounding box center [363, 74] width 453 height 15
click at [137, 67] on select "Select Item... Footer Hole Bonding Underslab Foundation, Piers, Tie downs Prewa…" at bounding box center [363, 74] width 453 height 15
select select "e854812b-4a9b-4d38-b472-fdfc76f4dbaf"
click at [150, 112] on div at bounding box center [169, 114] width 65 height 15
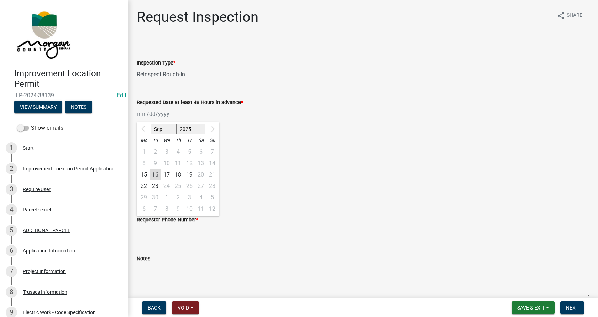
click at [165, 175] on div "17" at bounding box center [166, 174] width 11 height 11
type input "[DATE]"
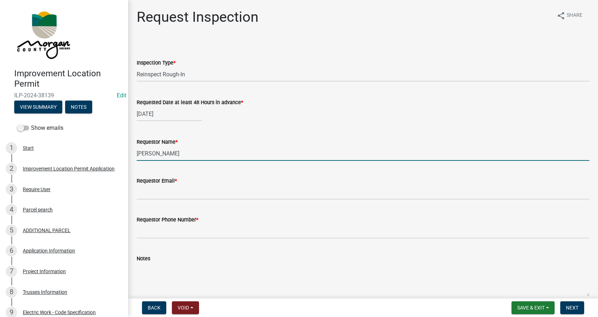
drag, startPoint x: 173, startPoint y: 155, endPoint x: 126, endPoint y: 160, distance: 47.6
click at [126, 160] on div "Improvement Location Permit ILP-2024-38139 Edit View Summary Notes Show emails …" at bounding box center [299, 158] width 598 height 317
type input "[PERSON_NAME]"
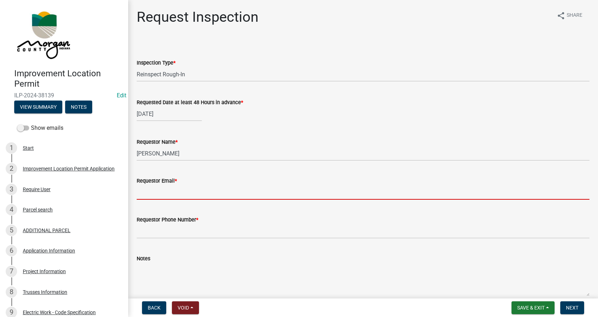
click at [154, 192] on input "Requestor Email *" at bounding box center [363, 192] width 453 height 15
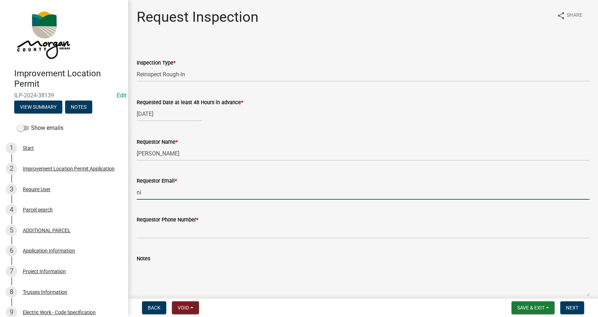
type input "n"
type input "[EMAIL_ADDRESS][DOMAIN_NAME]"
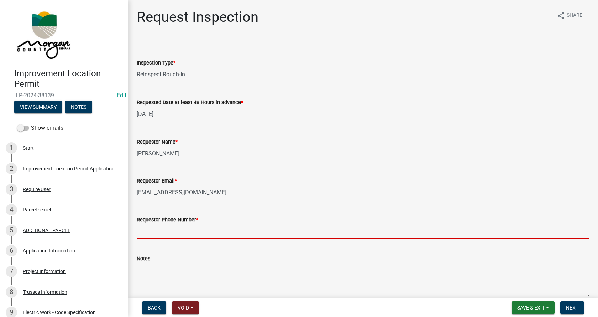
click at [143, 231] on input "Requestor Phone Number *" at bounding box center [363, 231] width 453 height 15
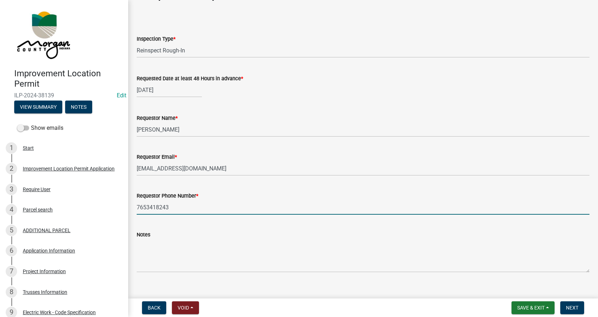
scroll to position [34, 0]
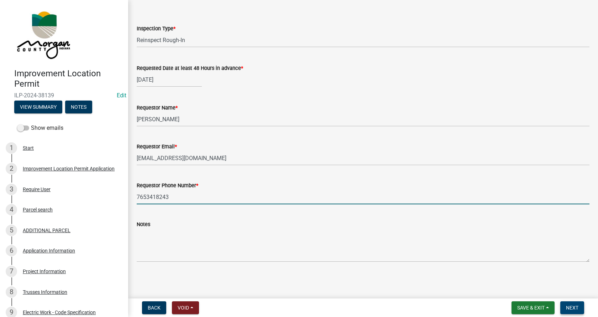
type input "7653418243"
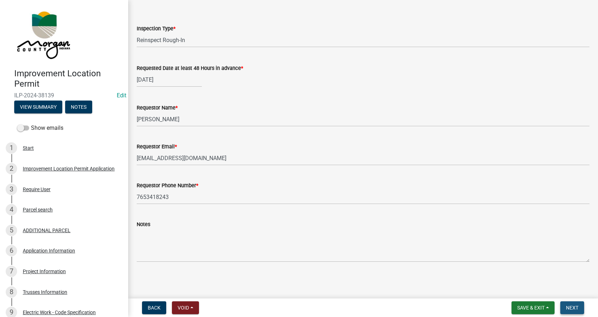
click at [573, 306] on span "Next" at bounding box center [572, 308] width 12 height 6
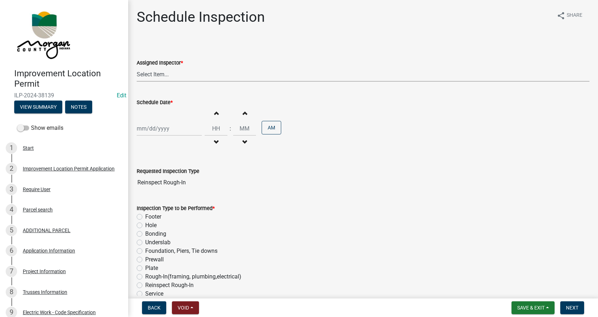
click at [161, 76] on select "Select Item... [PERSON_NAME] ([PERSON_NAME]) AndrewMason ([PERSON_NAME])" at bounding box center [363, 74] width 453 height 15
select select "47d75678-cf87-418f-879d-88d5340f2bcb"
click at [137, 67] on select "Select Item... [PERSON_NAME] ([PERSON_NAME]) AndrewMason ([PERSON_NAME])" at bounding box center [363, 74] width 453 height 15
click at [150, 131] on div at bounding box center [169, 128] width 65 height 15
select select "9"
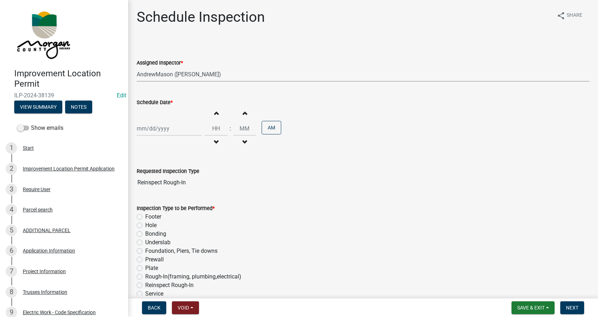
select select "2025"
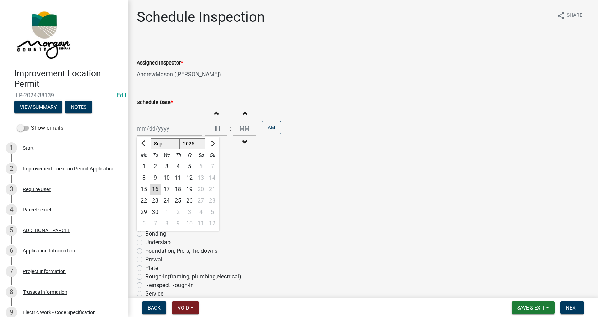
click at [165, 190] on div "17" at bounding box center [166, 188] width 11 height 11
type input "[DATE]"
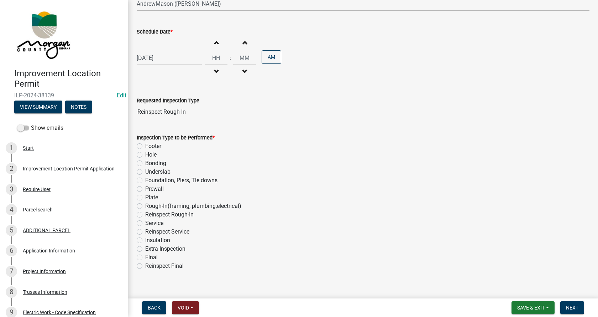
scroll to position [79, 0]
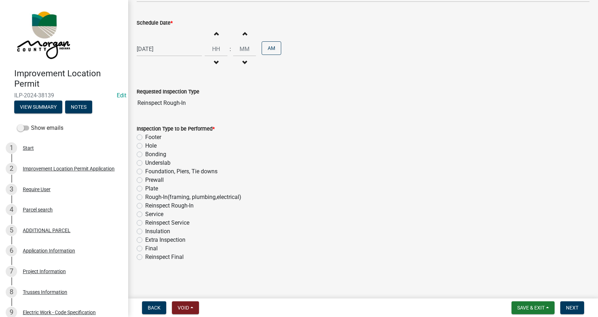
click at [145, 205] on label "Reinspect Rough-In" at bounding box center [169, 205] width 48 height 9
click at [145, 205] on input "Reinspect Rough-In" at bounding box center [147, 203] width 5 height 5
radio input "true"
click at [541, 305] on span "Save & Exit" at bounding box center [531, 308] width 27 height 6
click at [509, 287] on button "Save & Exit" at bounding box center [526, 288] width 57 height 17
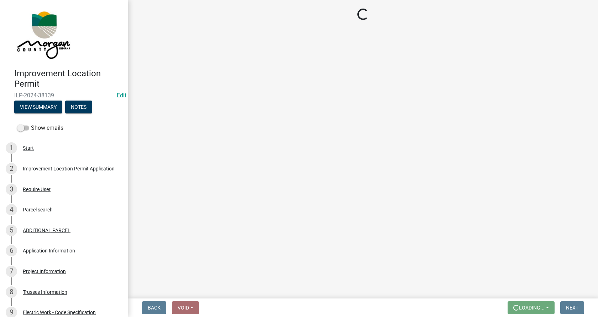
scroll to position [0, 0]
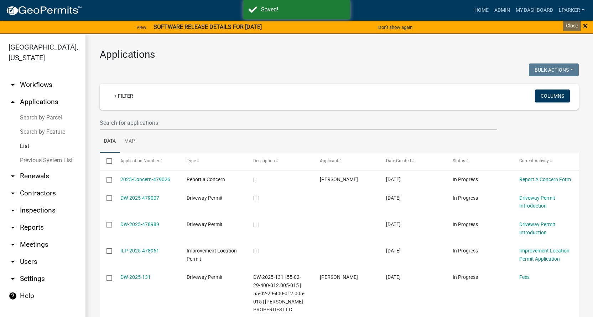
click at [587, 26] on span "×" at bounding box center [585, 26] width 5 height 10
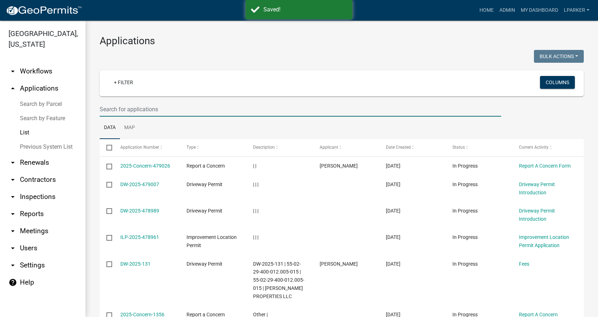
click at [111, 110] on input "text" at bounding box center [301, 109] width 402 height 15
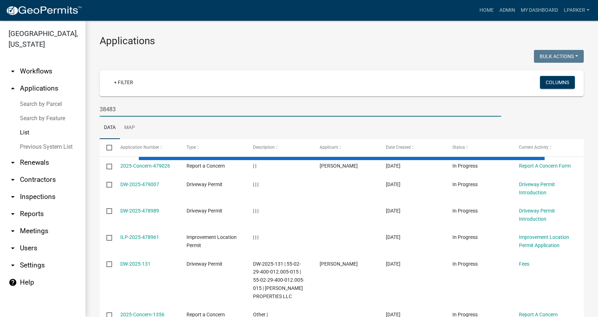
type input "38483"
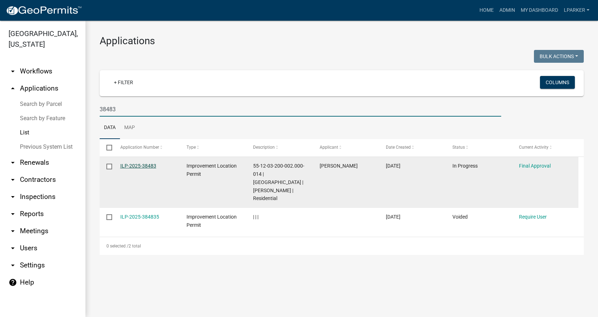
click at [132, 164] on link "ILP-2025-38483" at bounding box center [138, 166] width 36 height 6
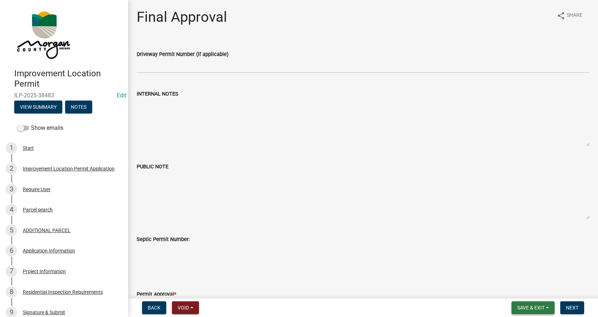
click at [529, 308] on span "Save & Exit" at bounding box center [531, 308] width 27 height 6
click at [510, 289] on button "Save & Exit" at bounding box center [526, 288] width 57 height 17
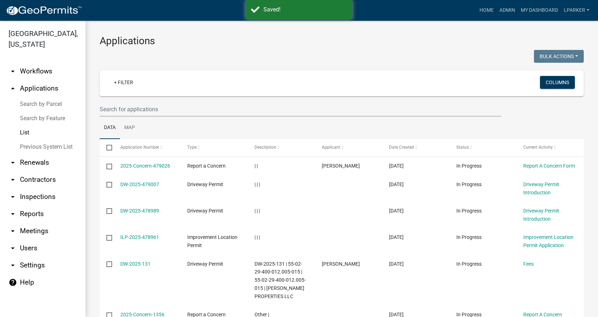
click at [40, 103] on link "Search by Parcel" at bounding box center [42, 104] width 85 height 14
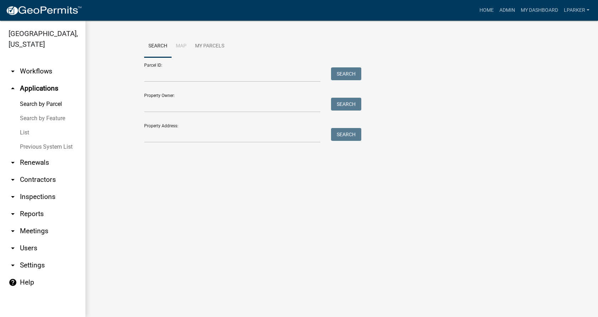
click at [48, 116] on link "Search by Feature" at bounding box center [42, 118] width 85 height 14
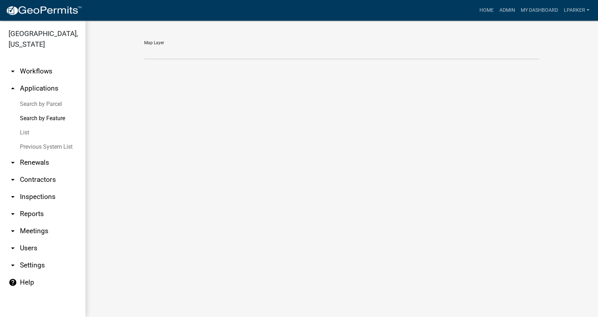
click at [52, 105] on link "Search by Parcel" at bounding box center [42, 104] width 85 height 14
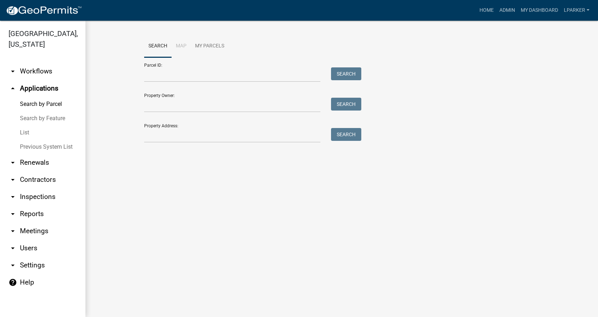
click at [25, 129] on link "List" at bounding box center [42, 132] width 85 height 14
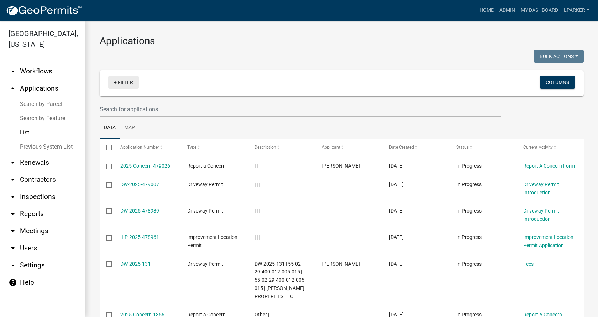
click at [116, 82] on link "+ Filter" at bounding box center [123, 82] width 31 height 13
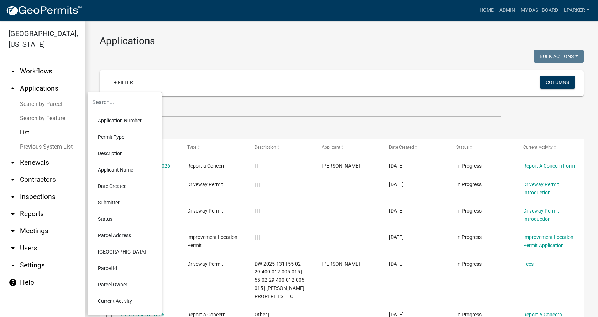
click at [109, 167] on li "Applicant Name" at bounding box center [124, 169] width 65 height 16
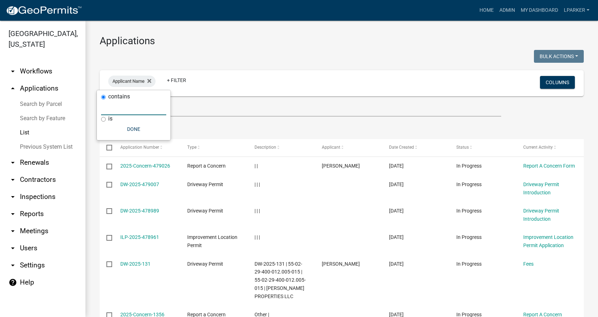
click at [121, 111] on input "text" at bounding box center [133, 107] width 65 height 15
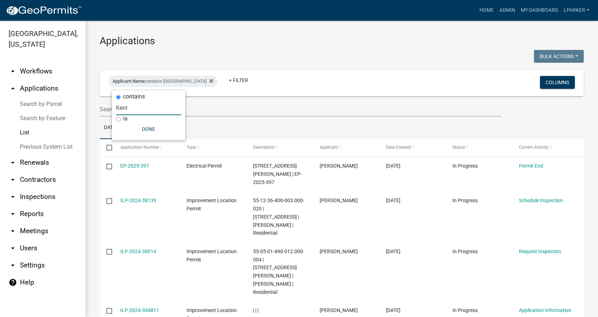
type input "Kent"
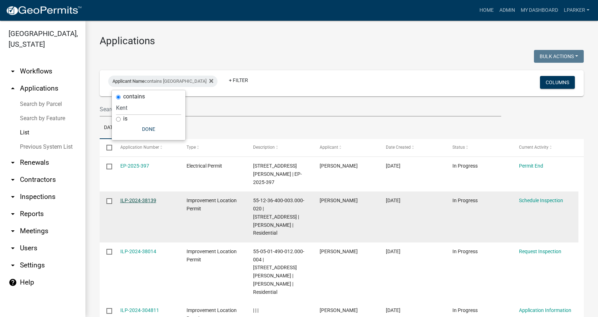
click at [139, 197] on link "ILP-2024-38139" at bounding box center [138, 200] width 36 height 6
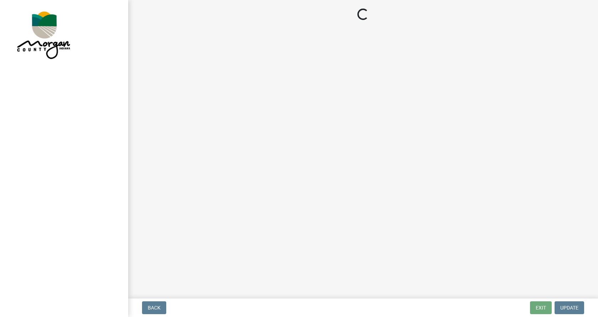
select select "47d75678-cf87-418f-879d-88d5340f2bcb"
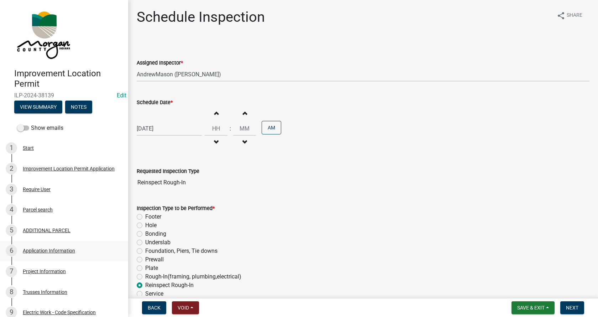
click at [27, 249] on div "Application Information" at bounding box center [49, 250] width 52 height 5
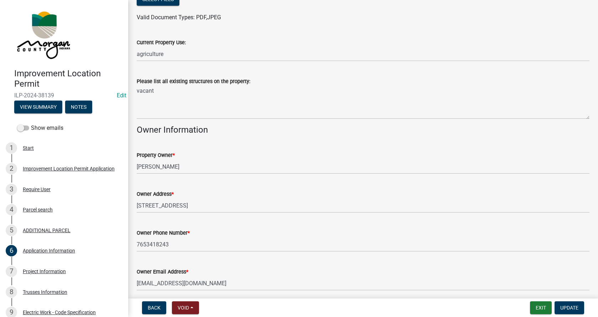
scroll to position [275, 0]
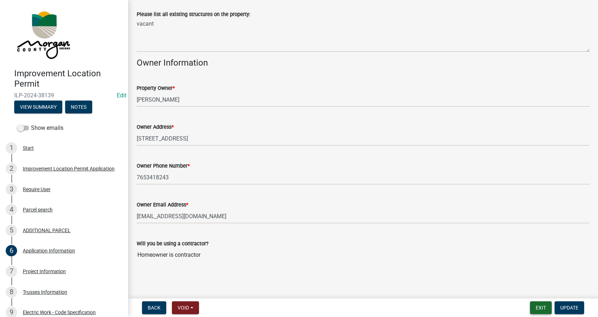
click at [543, 306] on button "Exit" at bounding box center [541, 307] width 22 height 13
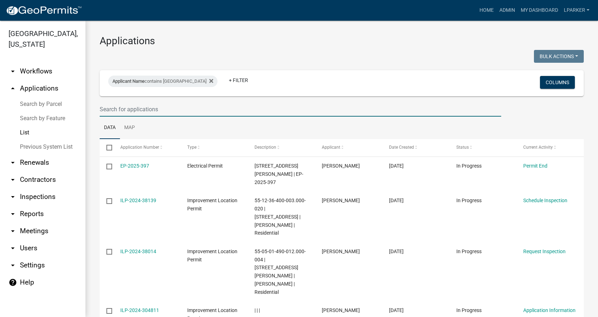
click at [110, 111] on input "text" at bounding box center [301, 109] width 402 height 15
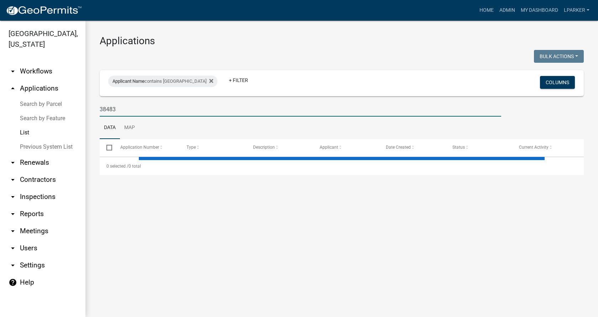
type input "38483"
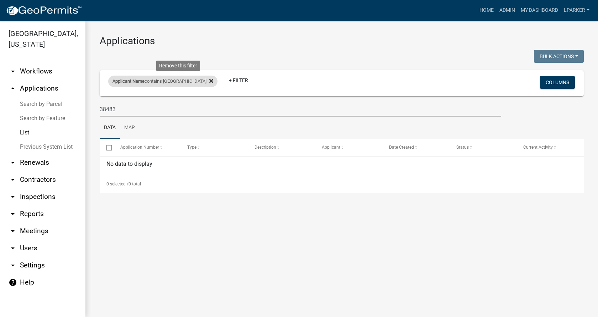
click at [209, 81] on icon at bounding box center [211, 81] width 4 height 4
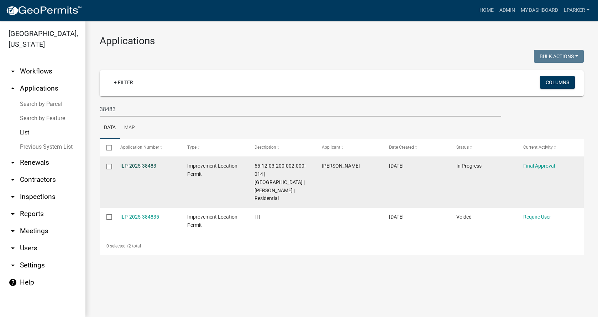
click at [129, 164] on link "ILP-2025-38483" at bounding box center [138, 166] width 36 height 6
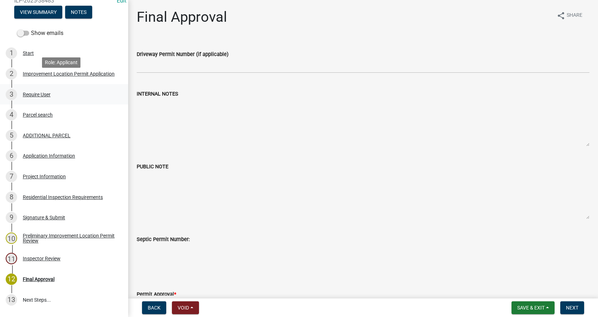
scroll to position [107, 0]
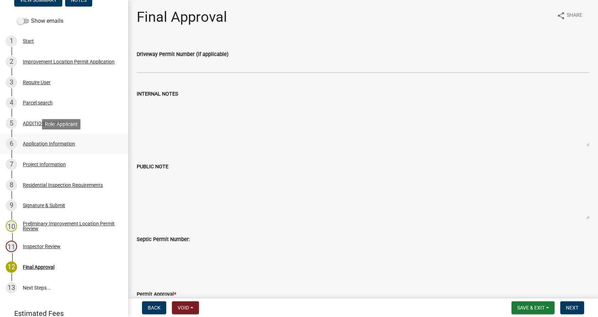
click at [26, 143] on div "Application Information" at bounding box center [49, 143] width 52 height 5
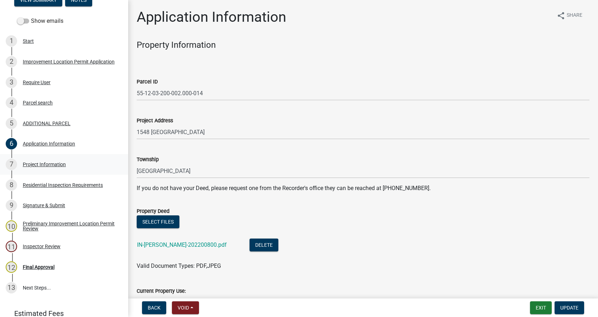
click at [24, 163] on div "Project Information" at bounding box center [44, 164] width 43 height 5
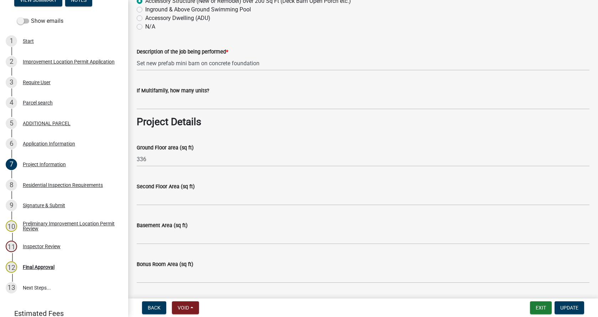
scroll to position [214, 0]
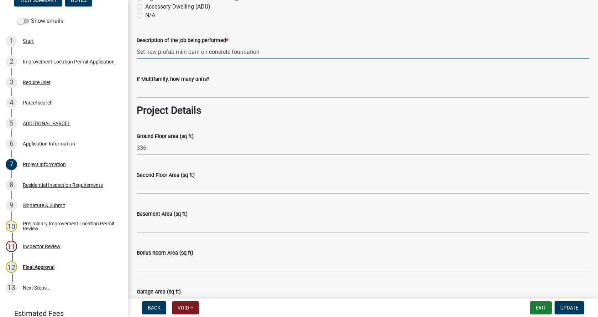
click at [158, 52] on input "Set new prefab mini barn on concrete foundation" at bounding box center [363, 52] width 453 height 15
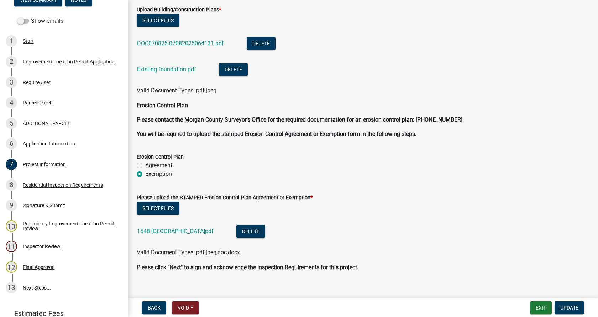
scroll to position [1540, 0]
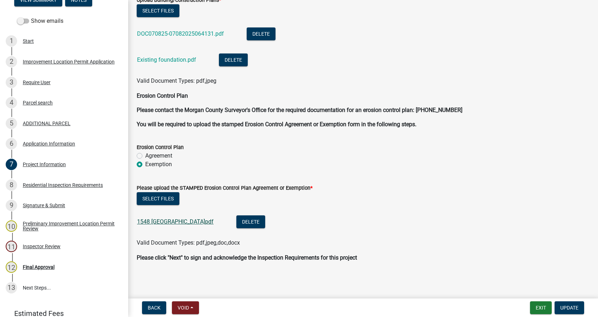
type input "Set new 14x24 prefab mini barn on concrete foundation"
click at [160, 222] on link "1548 [GEOGRAPHIC_DATA]pdf" at bounding box center [175, 221] width 77 height 7
click at [573, 304] on button "Update" at bounding box center [570, 307] width 30 height 13
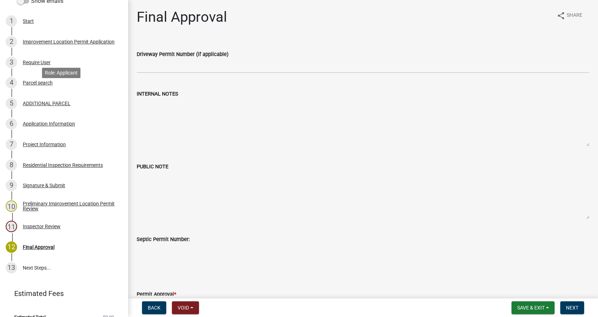
scroll to position [138, 0]
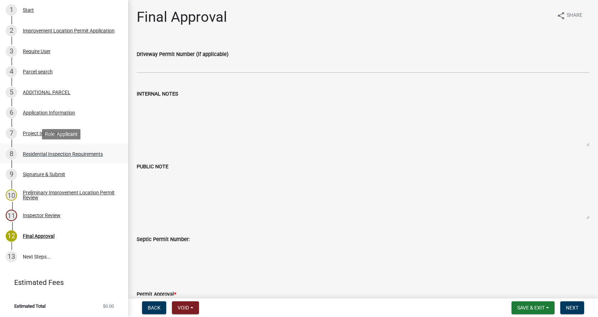
click at [28, 153] on div "Residential Inspection Requirements" at bounding box center [63, 153] width 80 height 5
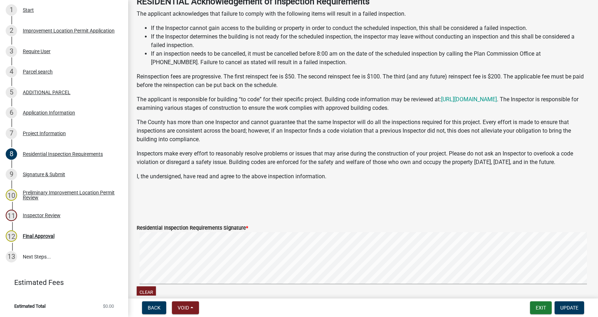
scroll to position [120, 0]
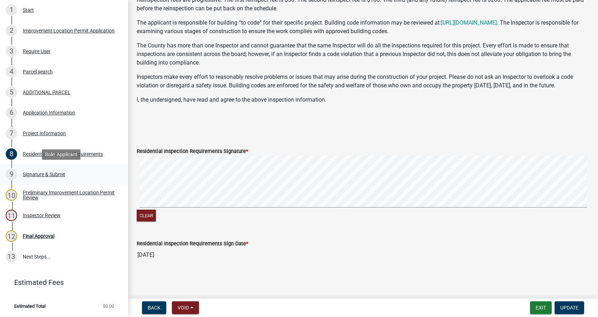
click at [31, 175] on div "Signature & Submit" at bounding box center [44, 174] width 42 height 5
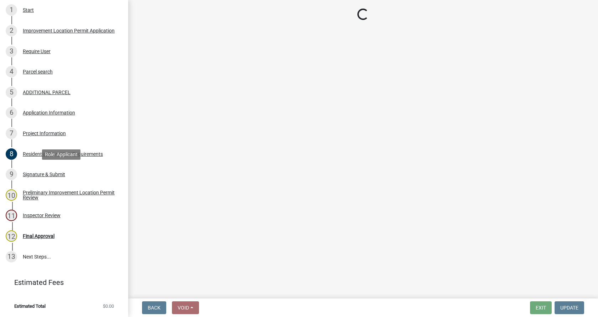
scroll to position [0, 0]
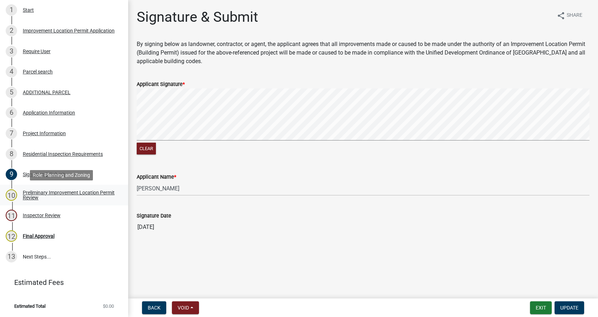
click at [27, 190] on div "Preliminary Improvement Location Permit Review" at bounding box center [70, 195] width 94 height 10
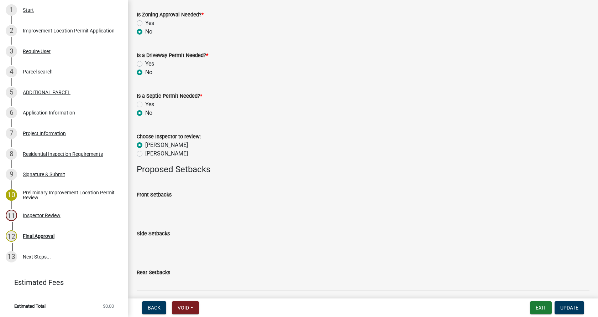
scroll to position [279, 0]
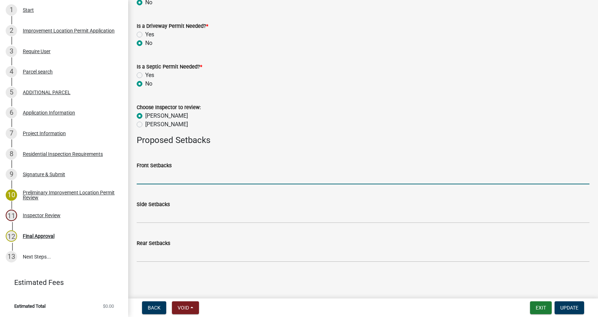
click at [181, 179] on input "Front Setbacks" at bounding box center [363, 177] width 453 height 15
type input "285"
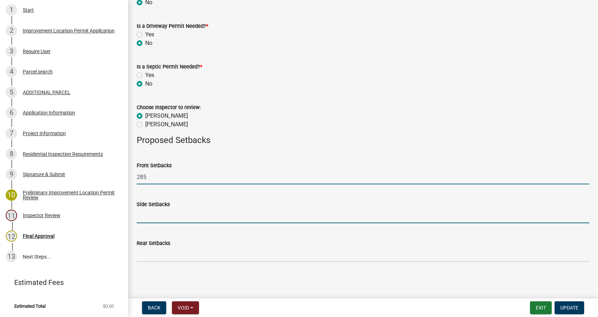
click at [156, 215] on input "Side Setbacks" at bounding box center [363, 215] width 453 height 15
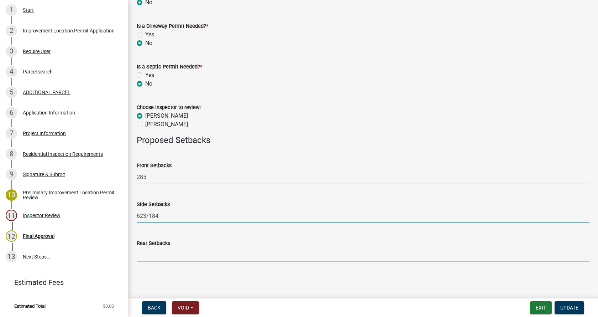
type input "623/184"
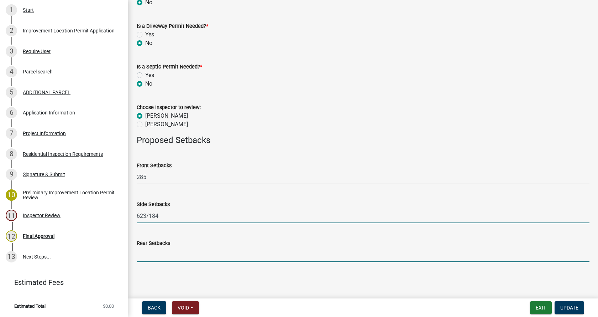
click at [166, 258] on input "Rear Setbacks" at bounding box center [363, 254] width 453 height 15
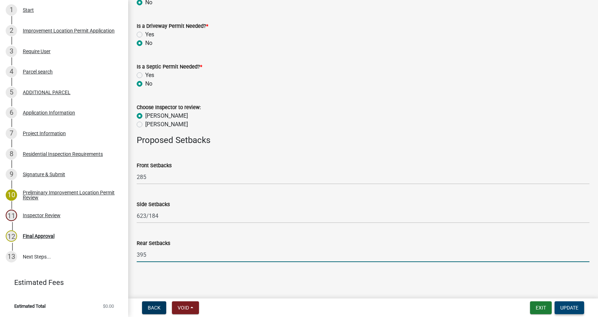
type input "395"
click at [574, 306] on span "Update" at bounding box center [570, 308] width 18 height 6
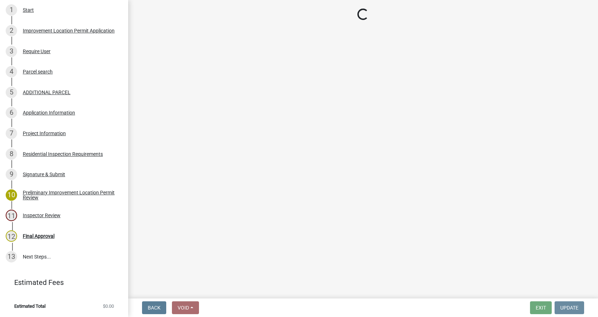
scroll to position [0, 0]
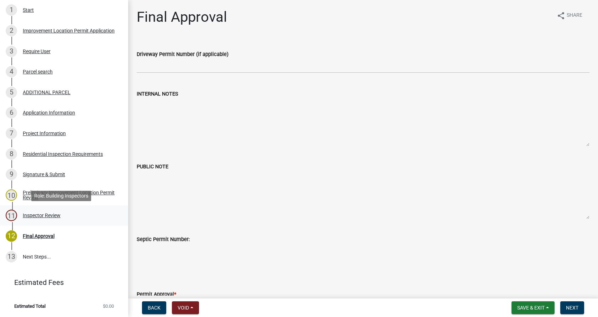
click at [25, 214] on div "Inspector Review" at bounding box center [42, 215] width 38 height 5
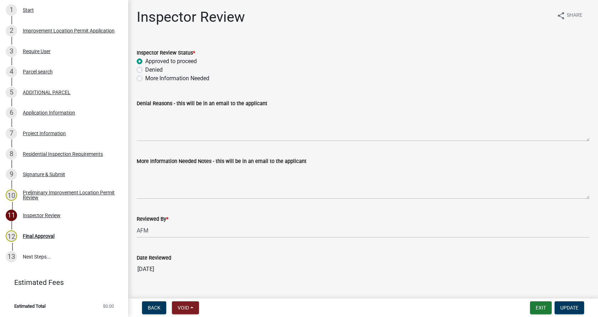
scroll to position [14, 0]
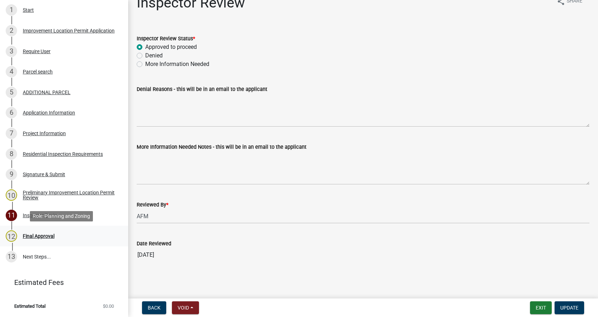
click at [25, 234] on div "Final Approval" at bounding box center [39, 235] width 32 height 5
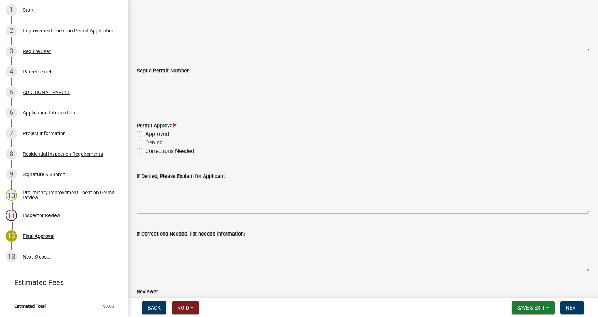
scroll to position [214, 0]
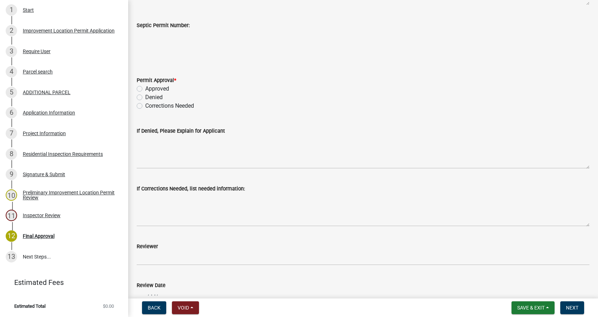
click at [145, 90] on label "Approved" at bounding box center [157, 88] width 24 height 9
click at [145, 89] on input "Approved" at bounding box center [147, 86] width 5 height 5
radio input "true"
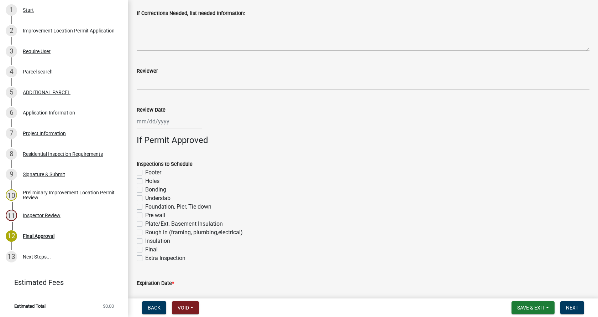
scroll to position [392, 0]
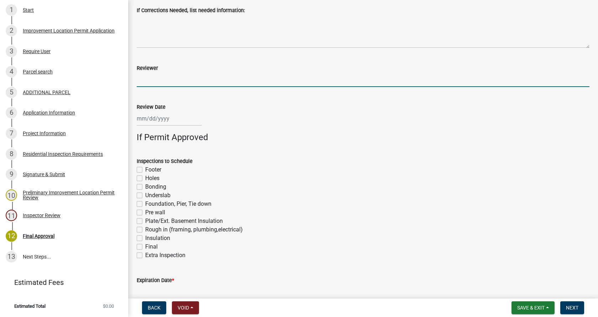
click at [157, 82] on input "Reviewer" at bounding box center [363, 79] width 453 height 15
type input "[PERSON_NAME] / [PERSON_NAME]"
select select "9"
select select "2025"
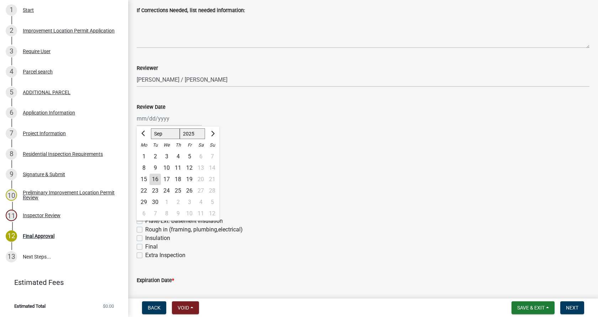
click at [152, 118] on div "[PERSON_NAME] Feb Mar Apr [PERSON_NAME][DATE] Oct Nov [DATE] 1526 1527 1528 152…" at bounding box center [169, 118] width 65 height 15
click at [156, 176] on div "16" at bounding box center [155, 178] width 11 height 11
type input "[DATE]"
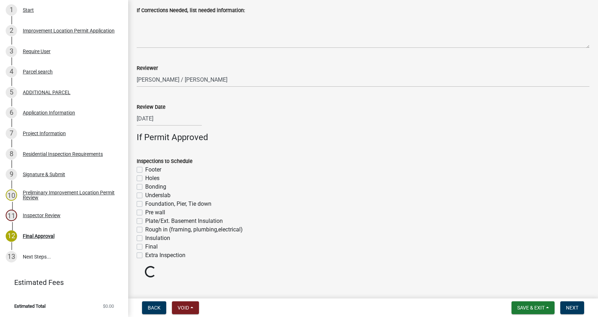
scroll to position [403, 0]
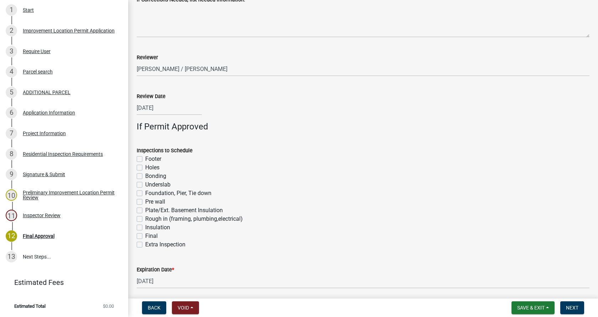
click at [145, 159] on label "Footer" at bounding box center [153, 159] width 16 height 9
click at [145, 159] on input "Footer" at bounding box center [147, 157] width 5 height 5
checkbox input "true"
checkbox input "false"
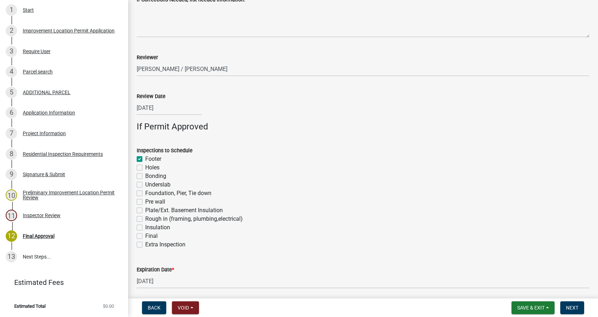
checkbox input "false"
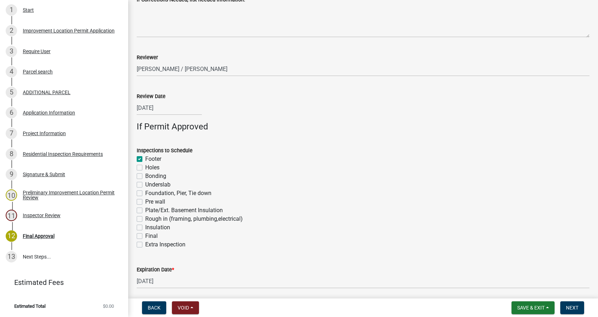
checkbox input "false"
click at [145, 193] on label "Foundation, Pier, Tie down" at bounding box center [178, 193] width 66 height 9
click at [145, 193] on input "Foundation, Pier, Tie down" at bounding box center [147, 191] width 5 height 5
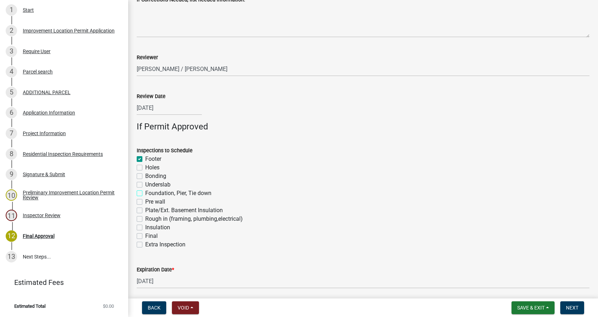
checkbox input "true"
checkbox input "false"
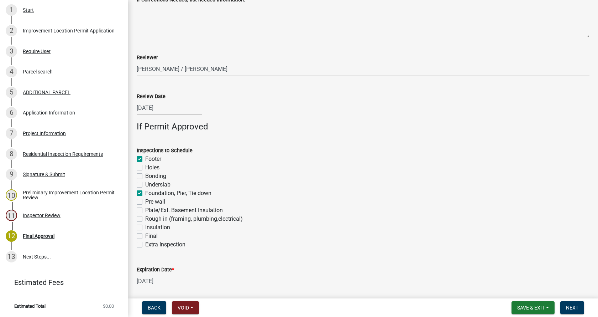
checkbox input "true"
checkbox input "false"
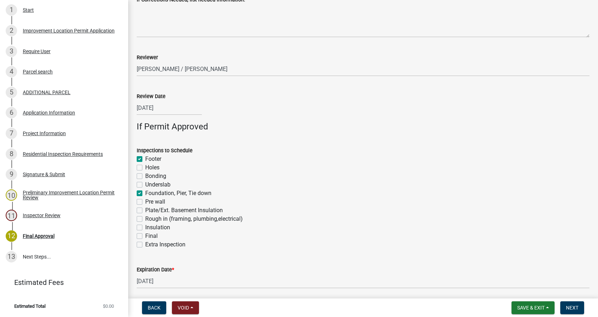
checkbox input "false"
click at [145, 218] on label "Rough in (framing, plumbing,electrical)" at bounding box center [194, 218] width 98 height 9
click at [145, 218] on input "Rough in (framing, plumbing,electrical)" at bounding box center [147, 216] width 5 height 5
checkbox input "true"
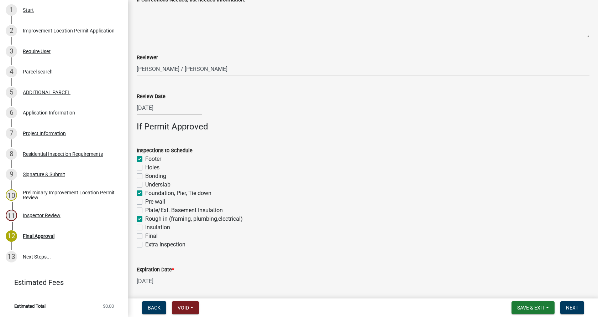
checkbox input "true"
checkbox input "false"
checkbox input "true"
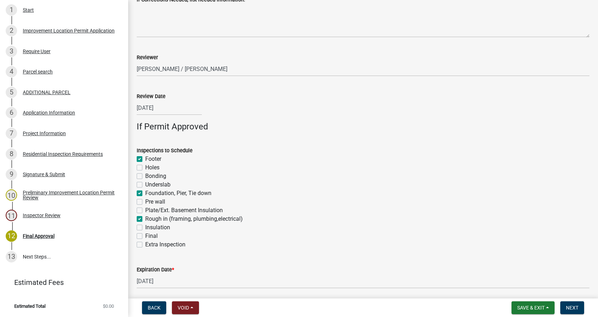
checkbox input "false"
checkbox input "true"
checkbox input "false"
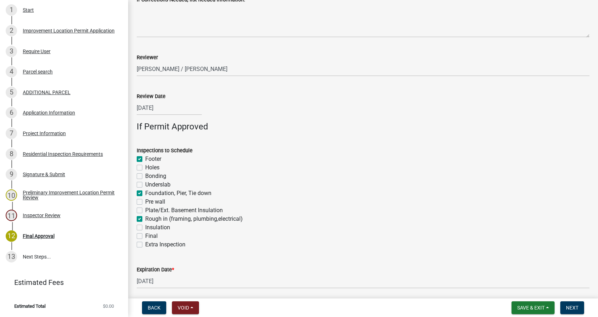
checkbox input "false"
click at [145, 235] on label "Final" at bounding box center [151, 236] width 12 height 9
click at [145, 235] on input "Final" at bounding box center [147, 234] width 5 height 5
checkbox input "true"
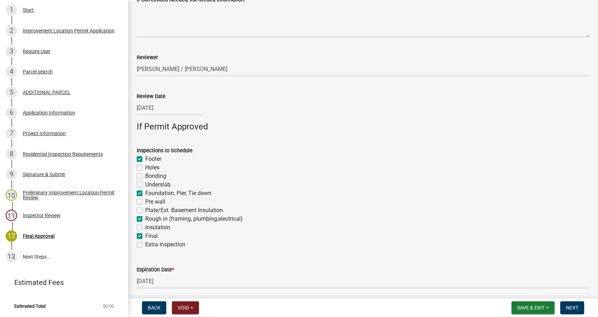
checkbox input "false"
checkbox input "true"
checkbox input "false"
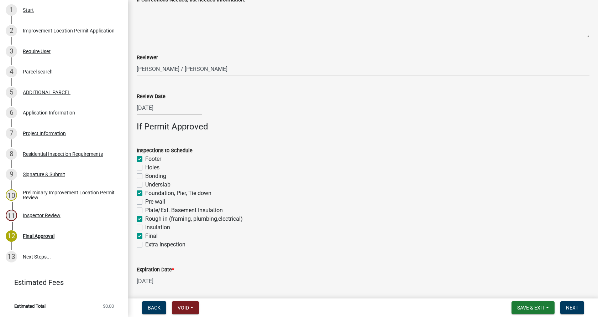
checkbox input "false"
checkbox input "true"
checkbox input "false"
checkbox input "true"
checkbox input "false"
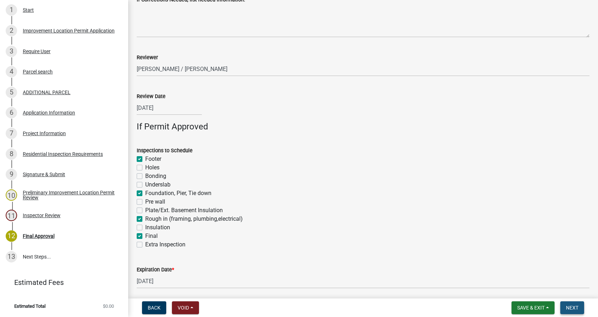
click at [570, 307] on span "Next" at bounding box center [572, 308] width 12 height 6
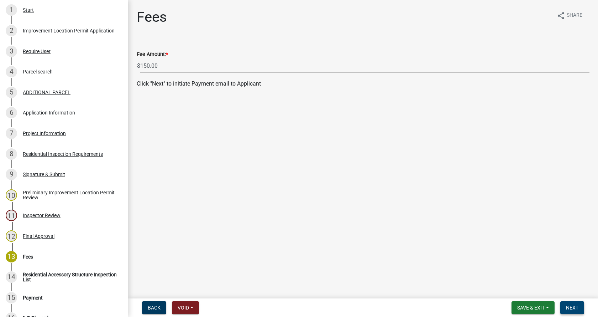
scroll to position [281, 0]
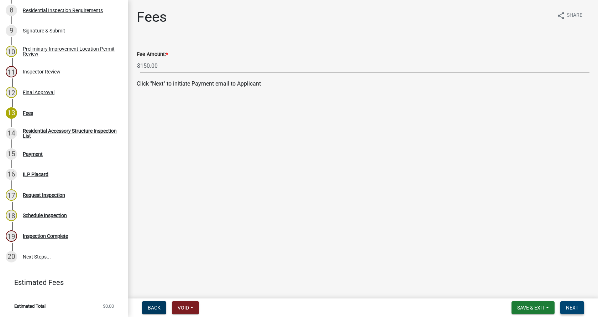
click at [576, 306] on span "Next" at bounding box center [572, 308] width 12 height 6
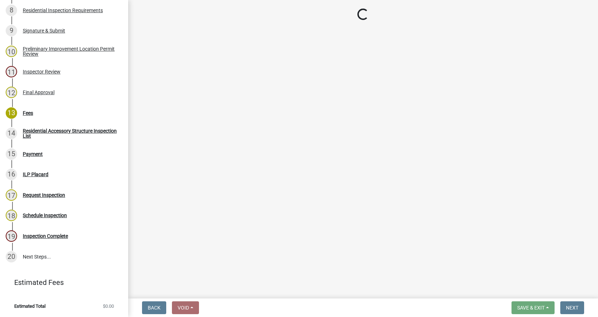
select select "3: 3"
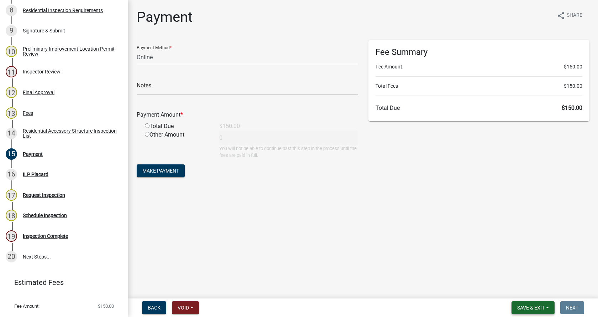
click at [536, 305] on span "Save & Exit" at bounding box center [531, 308] width 27 height 6
click at [511, 290] on button "Save & Exit" at bounding box center [526, 288] width 57 height 17
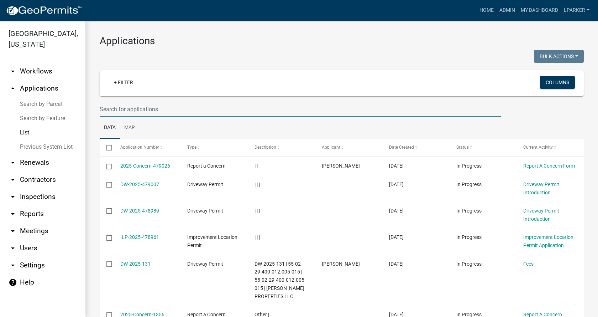
click at [113, 106] on input "text" at bounding box center [301, 109] width 402 height 15
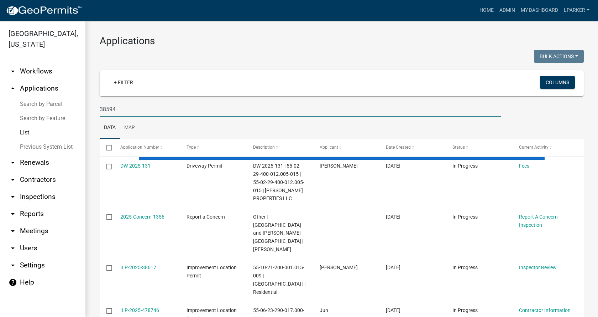
type input "38594"
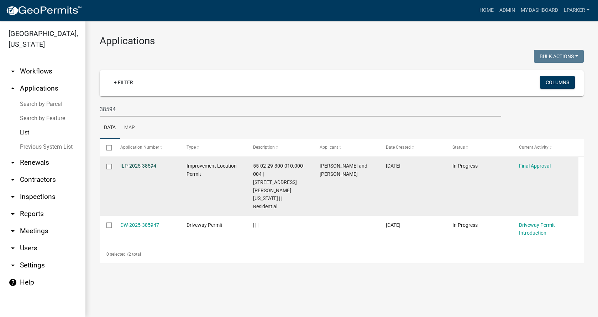
click at [131, 165] on link "ILP-2025-38594" at bounding box center [138, 166] width 36 height 6
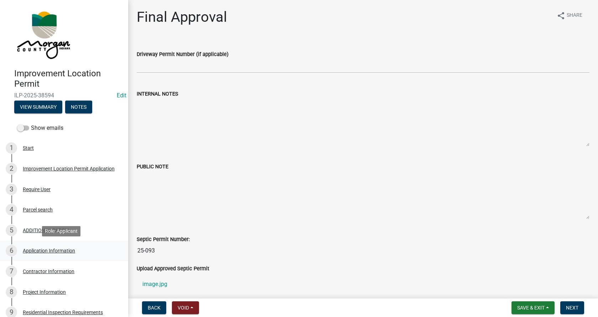
click at [27, 249] on div "Application Information" at bounding box center [49, 250] width 52 height 5
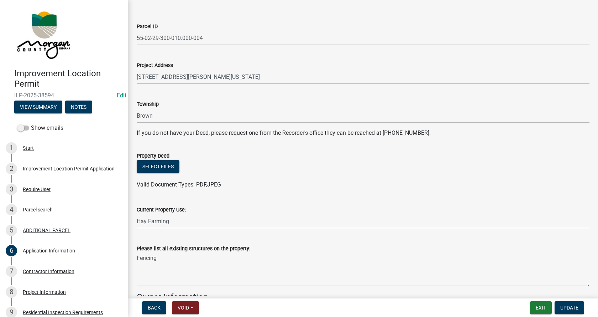
scroll to position [71, 0]
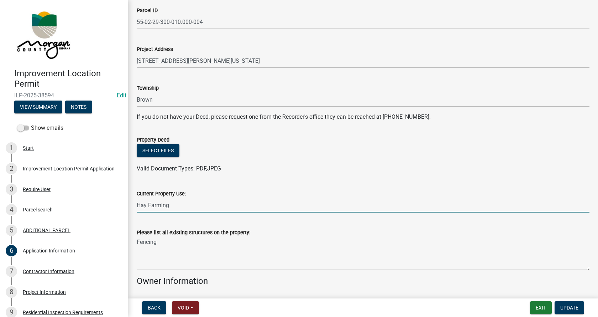
drag, startPoint x: 178, startPoint y: 206, endPoint x: 134, endPoint y: 212, distance: 44.9
click at [134, 212] on div "Current Property Use: Hay Farming" at bounding box center [363, 195] width 464 height 33
type input "agriculture"
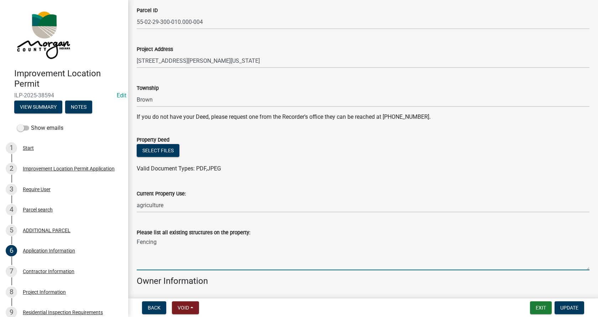
drag, startPoint x: 166, startPoint y: 239, endPoint x: 132, endPoint y: 242, distance: 34.3
click at [132, 242] on div "Please list all existing structures on the property: Fencing" at bounding box center [363, 244] width 464 height 52
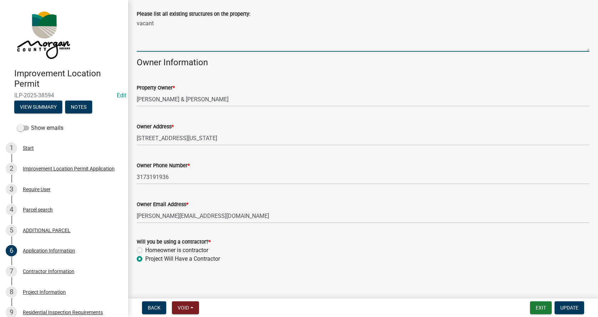
scroll to position [291, 0]
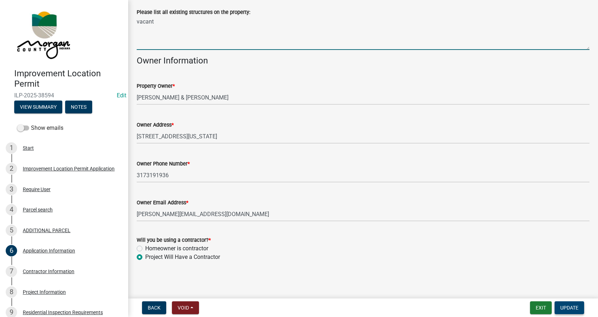
type textarea "vacant"
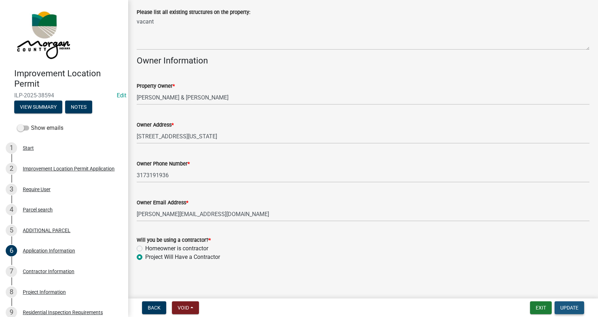
click at [572, 306] on span "Update" at bounding box center [570, 308] width 18 height 6
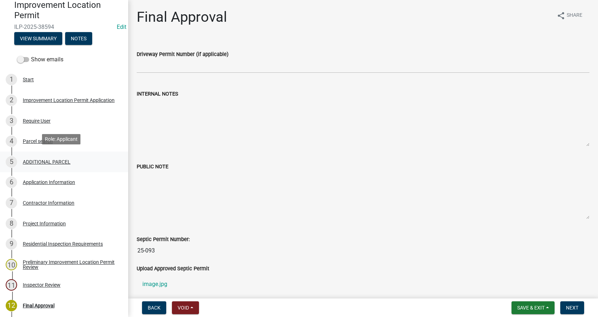
scroll to position [71, 0]
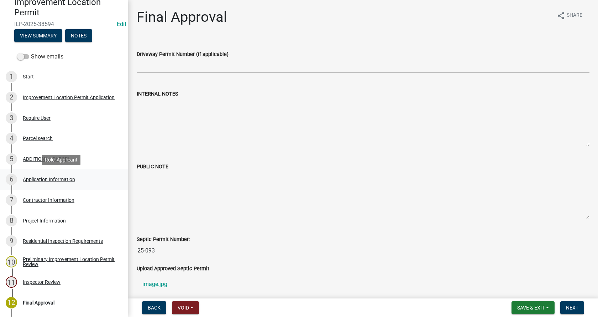
click at [26, 178] on div "Application Information" at bounding box center [49, 179] width 52 height 5
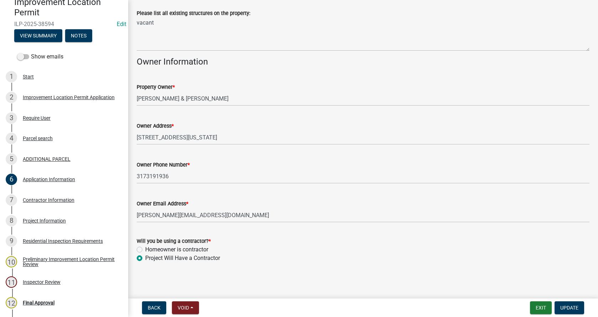
scroll to position [291, 0]
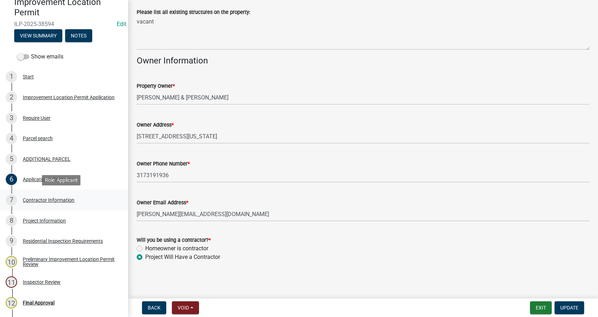
click at [29, 197] on div "Contractor Information" at bounding box center [49, 199] width 52 height 5
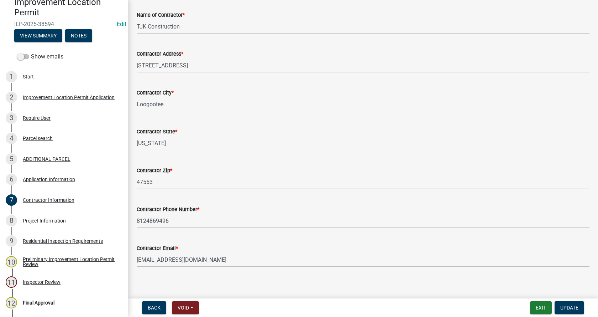
scroll to position [60, 0]
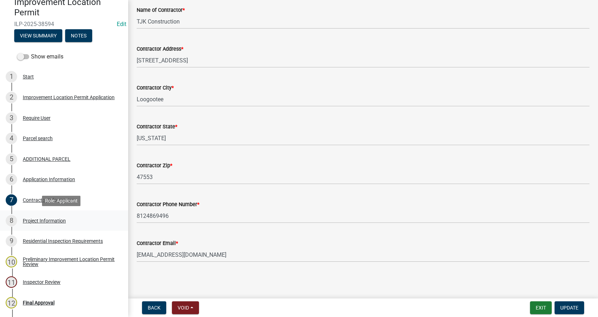
click at [29, 219] on div "Project Information" at bounding box center [44, 220] width 43 height 5
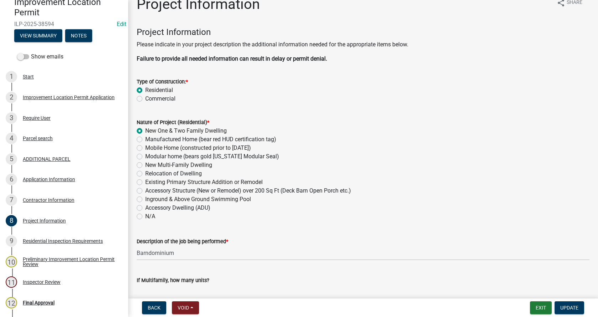
scroll to position [0, 0]
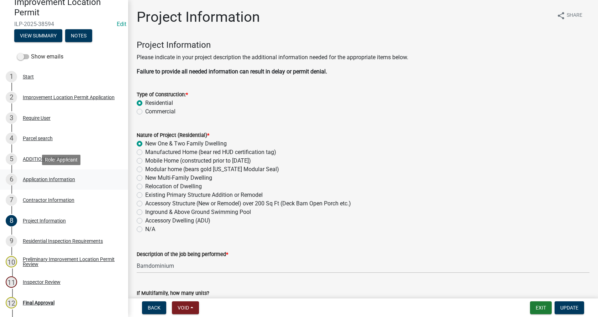
click at [28, 177] on div "Application Information" at bounding box center [49, 179] width 52 height 5
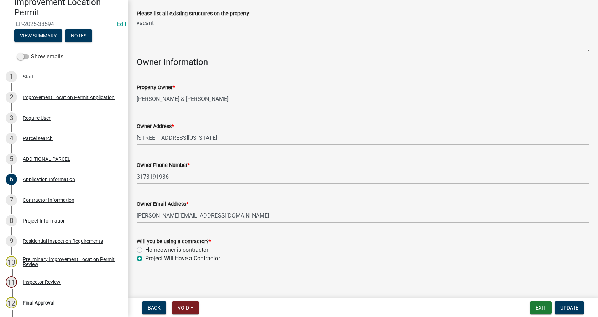
scroll to position [291, 0]
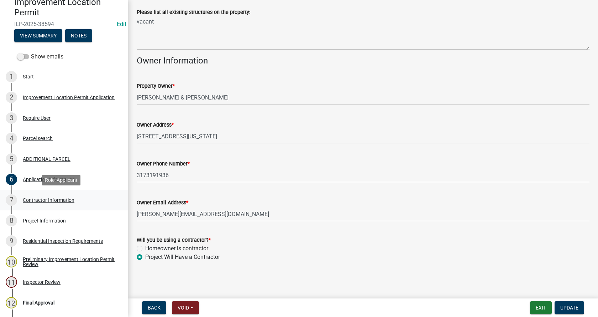
click at [32, 198] on div "Contractor Information" at bounding box center [49, 199] width 52 height 5
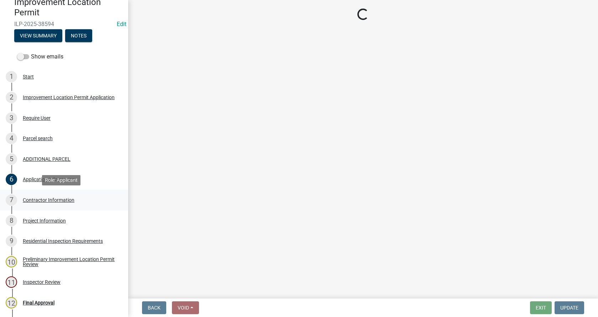
scroll to position [0, 0]
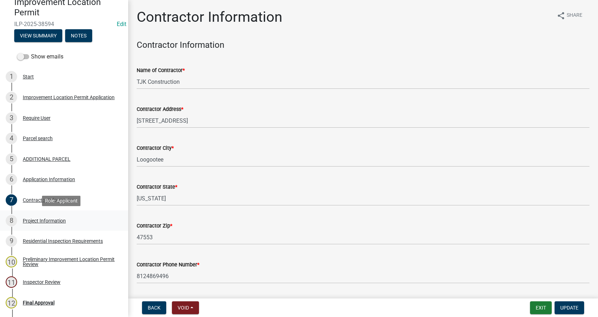
click at [24, 218] on div "Project Information" at bounding box center [44, 220] width 43 height 5
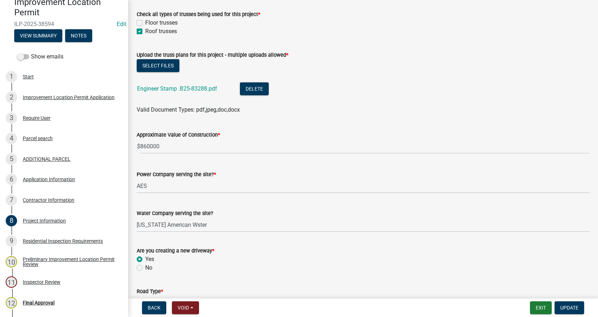
scroll to position [748, 0]
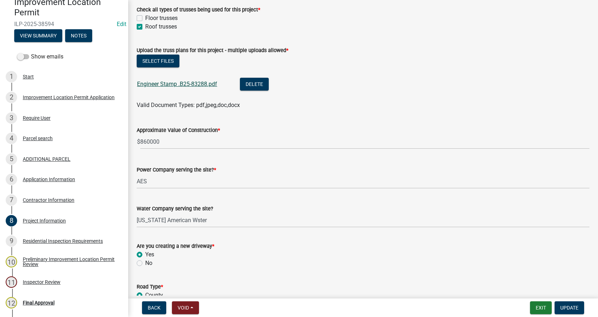
click at [173, 84] on link "Engineer Stamp .B25-83288.pdf" at bounding box center [177, 84] width 80 height 7
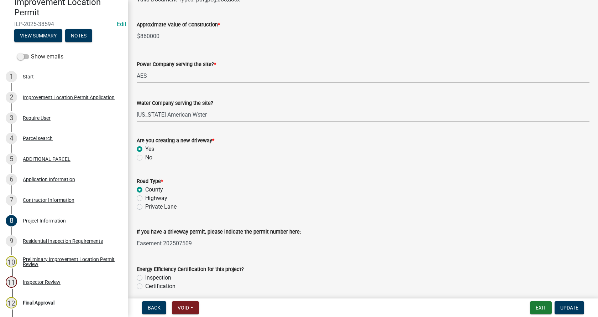
scroll to position [855, 0]
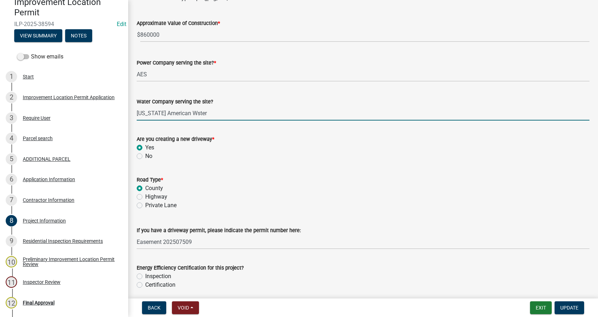
click at [190, 113] on input "[US_STATE] American Wster" at bounding box center [363, 113] width 453 height 15
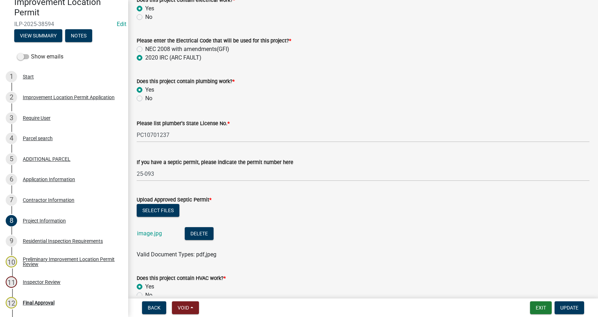
scroll to position [1176, 0]
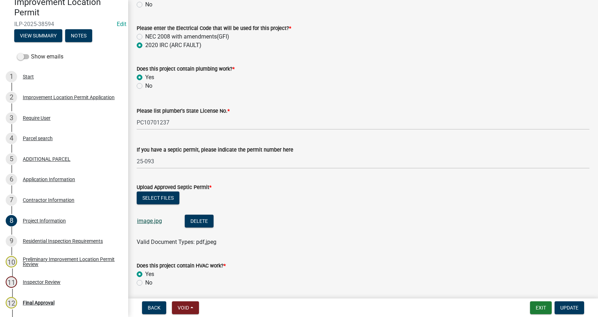
type input "[US_STATE] American Water"
click at [147, 219] on link "image.jpg" at bounding box center [149, 220] width 25 height 7
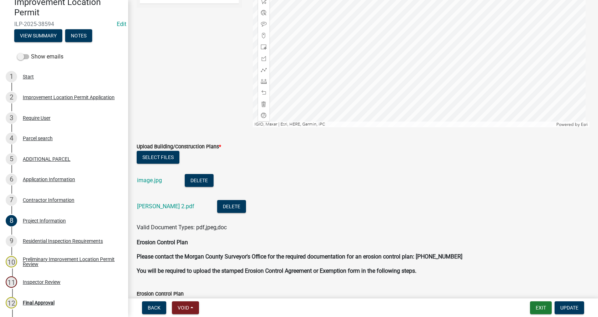
scroll to position [1710, 0]
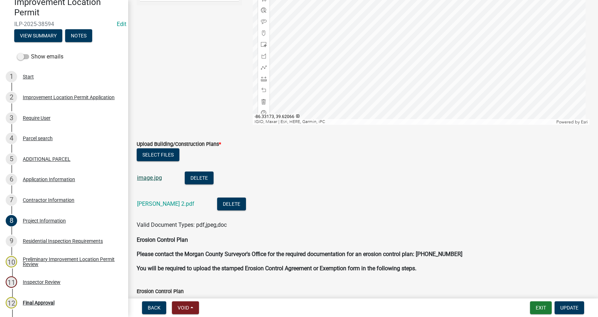
click at [149, 180] on link "image.jpg" at bounding box center [149, 177] width 25 height 7
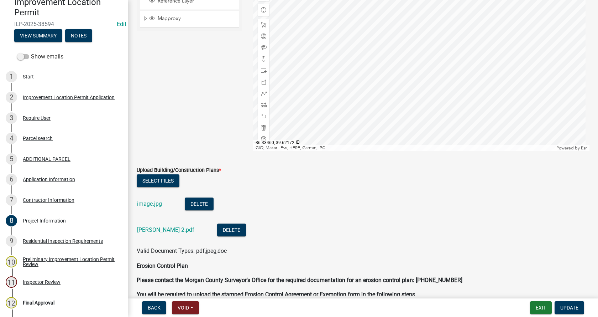
scroll to position [1674, 0]
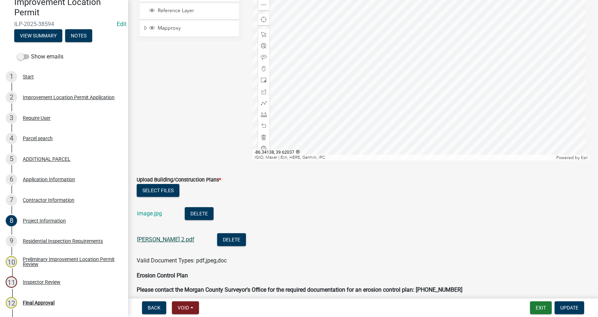
click at [151, 240] on link "[PERSON_NAME] 2.pdf" at bounding box center [165, 239] width 57 height 7
click at [261, 137] on span at bounding box center [264, 137] width 6 height 6
click at [263, 115] on span at bounding box center [264, 114] width 6 height 6
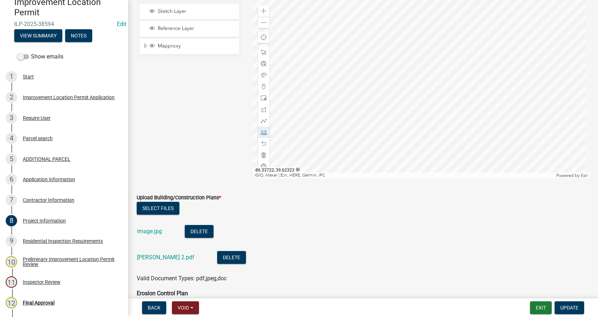
click at [412, 44] on div at bounding box center [421, 89] width 337 height 178
click at [412, 81] on div at bounding box center [421, 89] width 337 height 178
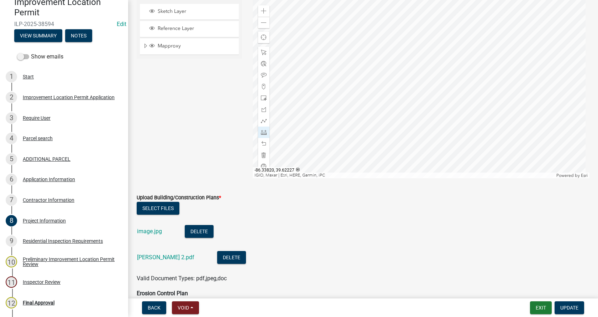
click at [382, 82] on div at bounding box center [421, 89] width 337 height 178
click at [404, 82] on div at bounding box center [421, 89] width 337 height 178
click at [455, 81] on div at bounding box center [421, 89] width 337 height 178
click at [411, 82] on div at bounding box center [421, 89] width 337 height 178
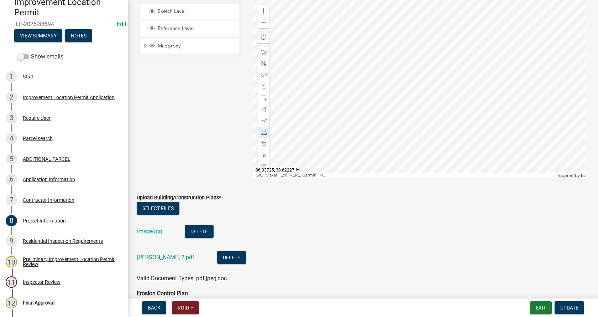
click at [411, 82] on div at bounding box center [421, 89] width 337 height 178
click at [410, 134] on div at bounding box center [421, 89] width 337 height 178
click at [411, 100] on div at bounding box center [421, 89] width 337 height 178
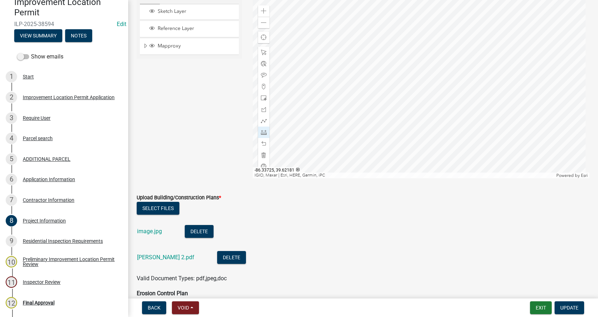
click at [411, 100] on div at bounding box center [421, 89] width 337 height 178
click at [262, 109] on span at bounding box center [264, 110] width 6 height 6
click at [408, 78] on div at bounding box center [421, 89] width 337 height 178
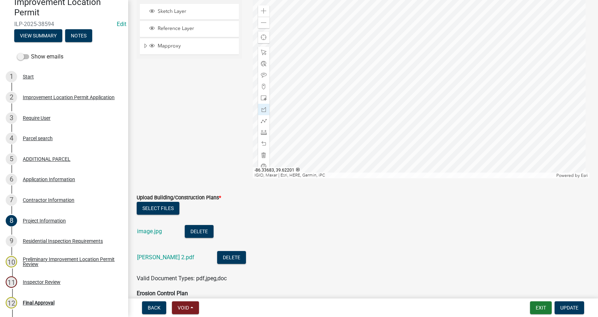
click at [424, 92] on div at bounding box center [421, 89] width 337 height 178
click at [415, 100] on div at bounding box center [421, 89] width 337 height 178
click at [400, 85] on div at bounding box center [421, 89] width 337 height 178
click at [408, 78] on div at bounding box center [421, 89] width 337 height 178
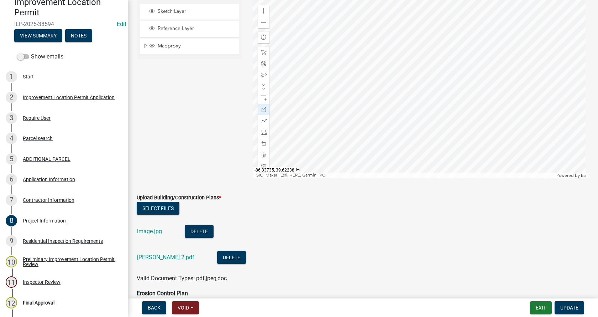
click at [408, 78] on div at bounding box center [421, 89] width 337 height 178
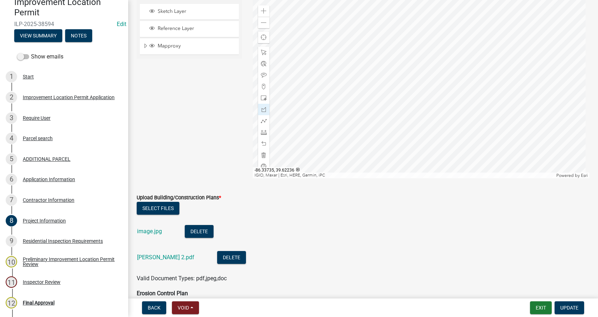
click at [408, 78] on div at bounding box center [421, 89] width 337 height 178
click at [568, 307] on span "Update" at bounding box center [570, 308] width 18 height 6
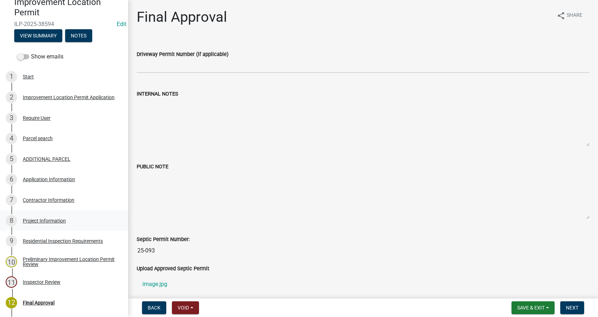
click at [29, 218] on div "Project Information" at bounding box center [44, 220] width 43 height 5
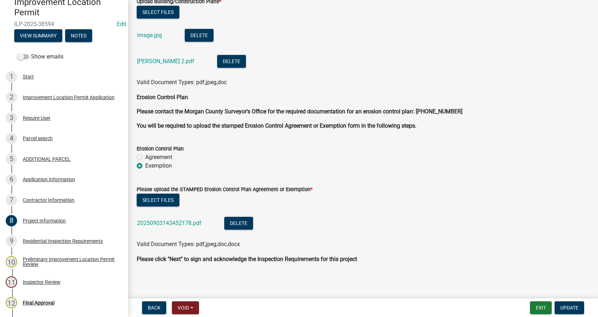
scroll to position [1854, 0]
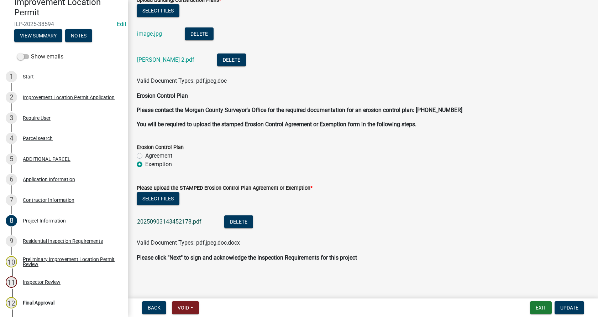
click at [170, 219] on link "20250903143452178.pdf" at bounding box center [169, 221] width 64 height 7
click at [30, 241] on div "Residential Inspection Requirements" at bounding box center [63, 240] width 80 height 5
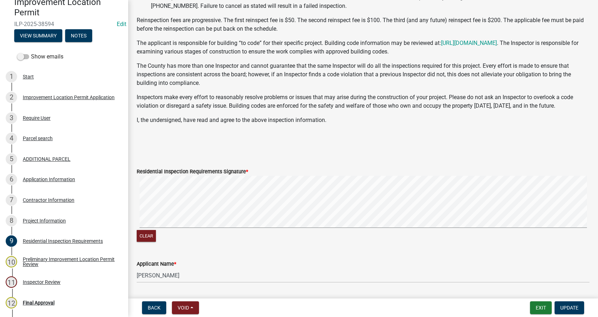
scroll to position [107, 0]
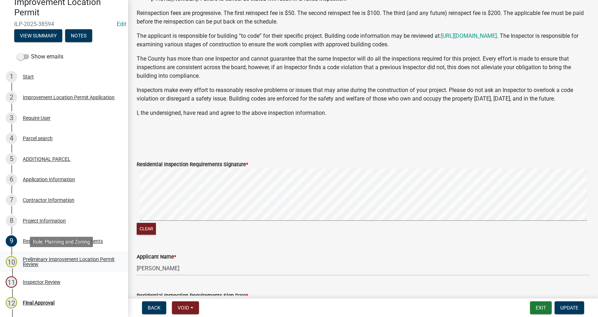
click at [27, 259] on div "Preliminary Improvement Location Permit Review" at bounding box center [70, 261] width 94 height 10
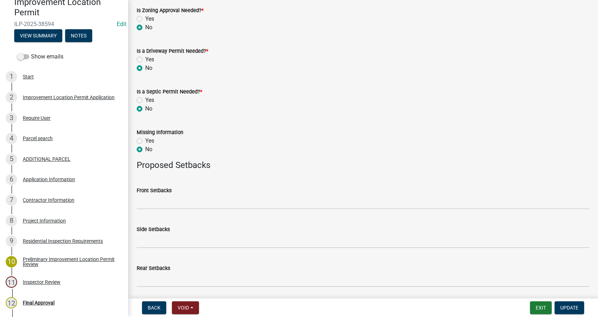
scroll to position [381, 0]
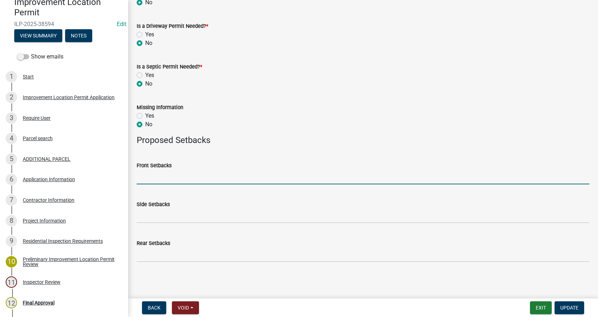
click at [164, 176] on input "Front Setbacks" at bounding box center [363, 177] width 453 height 15
type input "340"
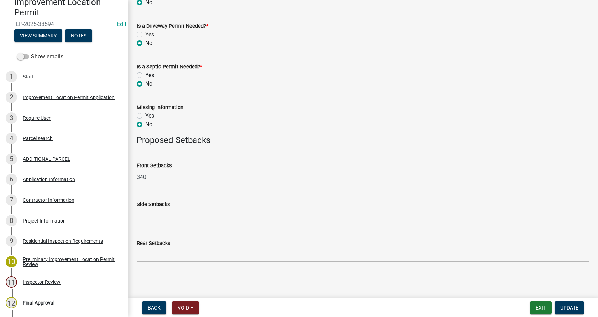
click at [144, 215] on input "Side Setbacks" at bounding box center [363, 215] width 453 height 15
type input "204/408"
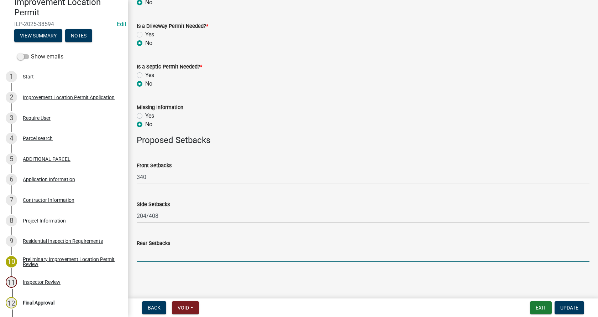
click at [148, 255] on input "Rear Setbacks" at bounding box center [363, 254] width 453 height 15
type input "310"
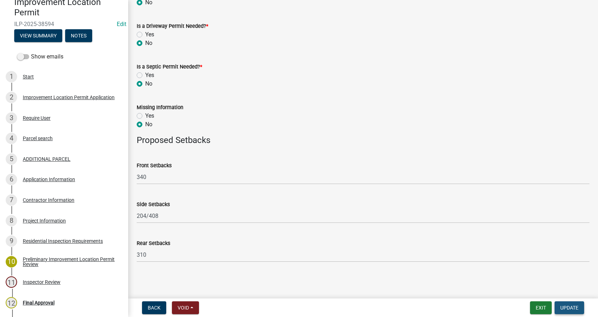
click at [576, 303] on button "Update" at bounding box center [570, 307] width 30 height 13
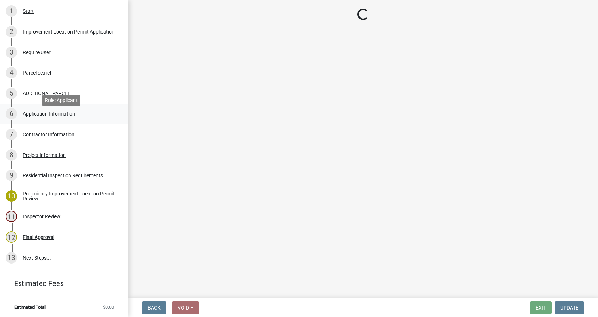
scroll to position [138, 0]
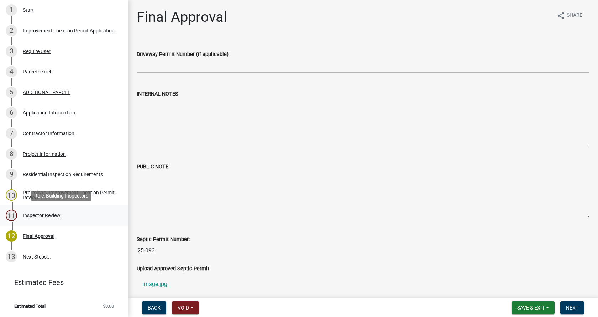
click at [28, 214] on div "Inspector Review" at bounding box center [42, 215] width 38 height 5
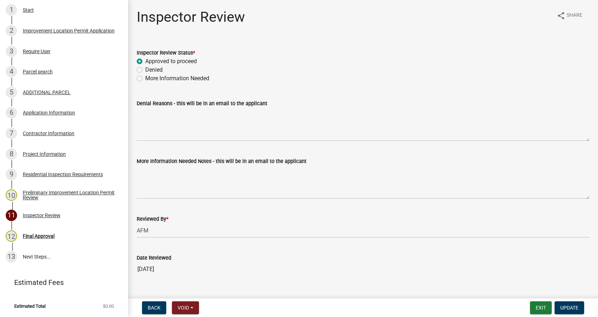
click at [145, 78] on label "More Information Needed" at bounding box center [177, 78] width 64 height 9
click at [145, 78] on input "More Information Needed" at bounding box center [147, 76] width 5 height 5
radio input "true"
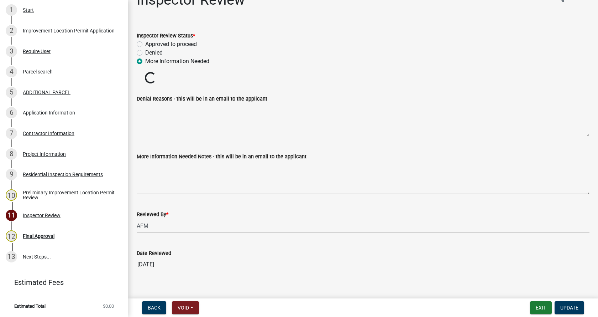
scroll to position [27, 0]
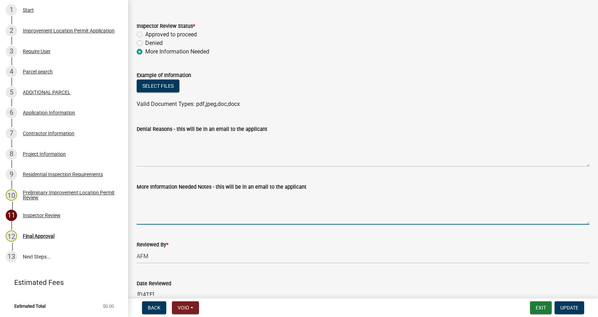
click at [146, 199] on textarea "More Information Needed Notes - this will be in an email to the applicant" at bounding box center [363, 207] width 453 height 33
click at [201, 196] on textarea "Upload copy of deed with easement. Are you using the existing driveway entrance…" at bounding box center [363, 207] width 453 height 33
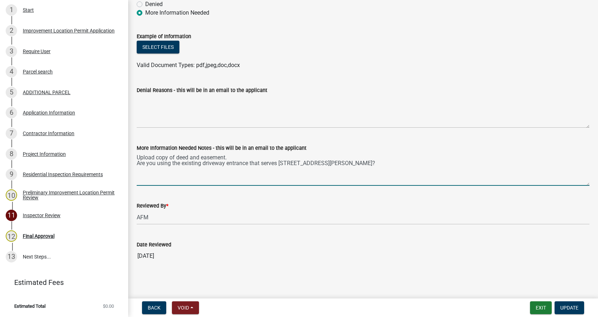
scroll to position [67, 0]
type textarea "Upload copy of deed and easement. Are you using the existing driveway entrance …"
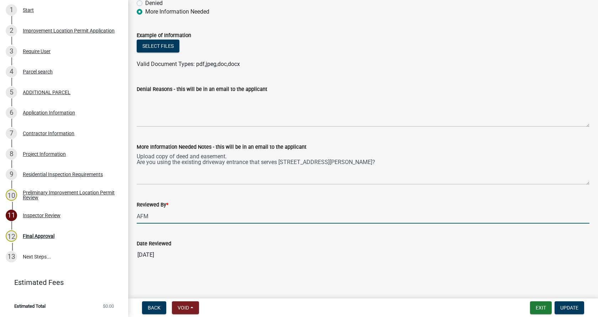
drag, startPoint x: 153, startPoint y: 216, endPoint x: 132, endPoint y: 220, distance: 21.6
click at [132, 220] on div "Reviewed By * AFM" at bounding box center [363, 206] width 464 height 33
type input "[PERSON_NAME]"
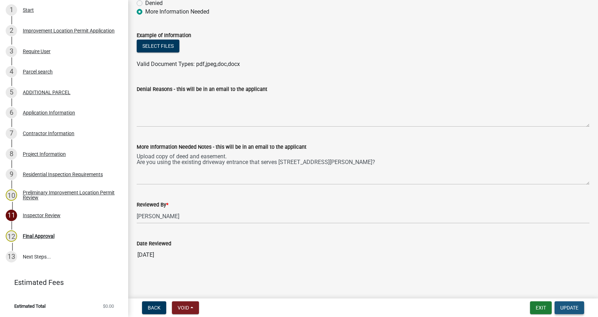
click at [574, 305] on span "Update" at bounding box center [570, 308] width 18 height 6
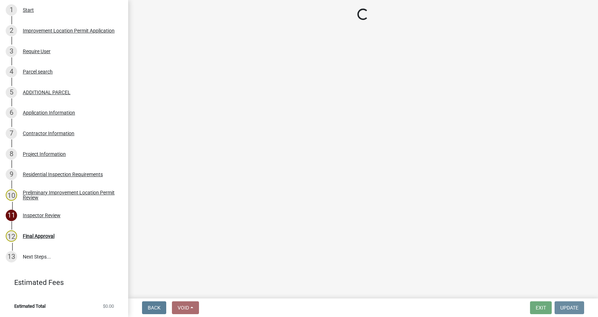
scroll to position [0, 0]
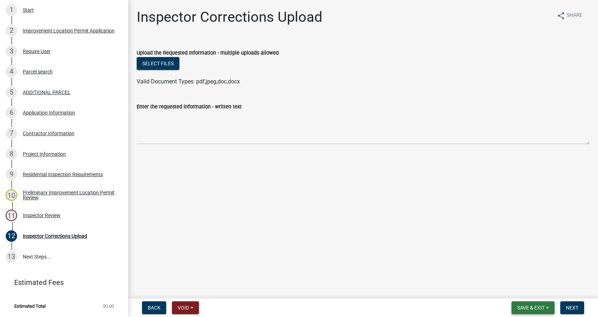
click at [545, 305] on span "Save & Exit" at bounding box center [531, 308] width 27 height 6
click at [513, 287] on button "Save & Exit" at bounding box center [526, 288] width 57 height 17
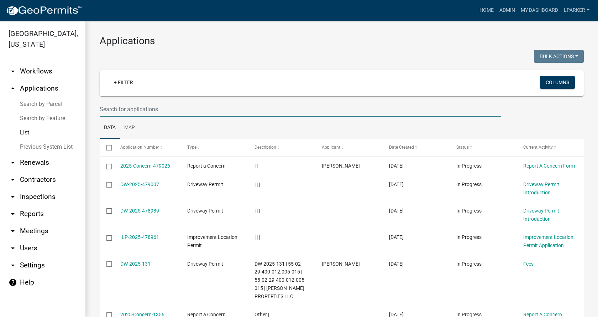
click at [134, 109] on input "text" at bounding box center [301, 109] width 402 height 15
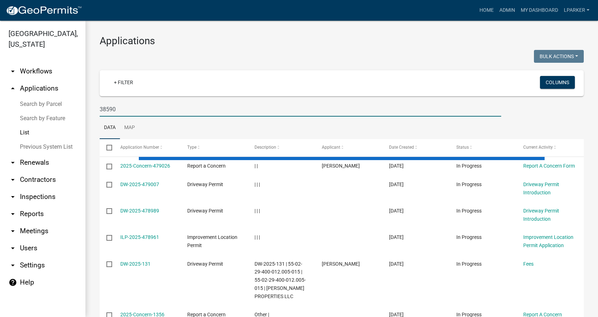
type input "38590"
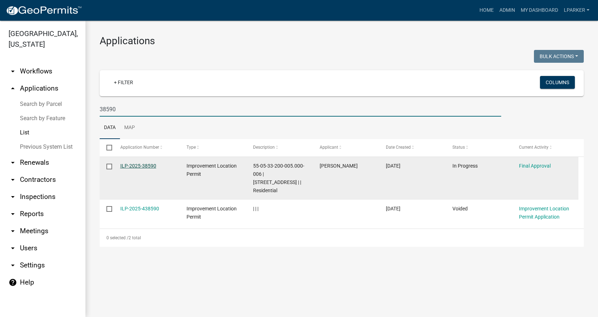
click at [139, 166] on link "ILP-2025-38590" at bounding box center [138, 166] width 36 height 6
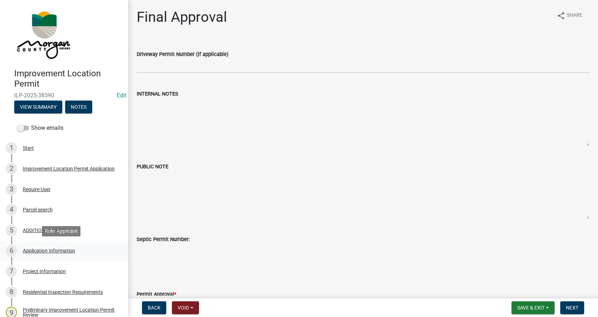
click at [27, 250] on div "Application Information" at bounding box center [49, 250] width 52 height 5
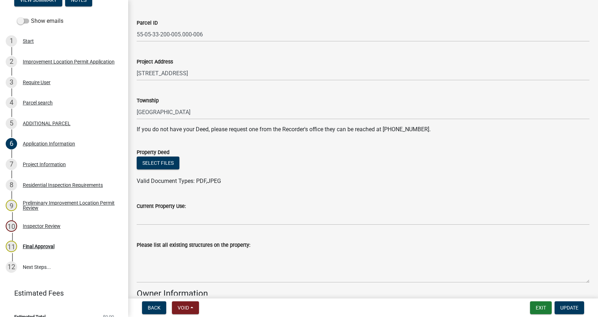
scroll to position [71, 0]
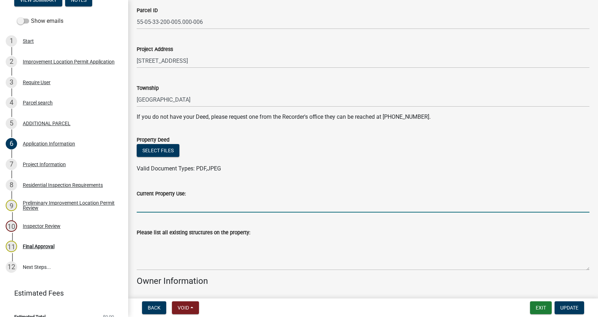
click at [149, 208] on input "Current Property Use:" at bounding box center [363, 205] width 453 height 15
type input "residential"
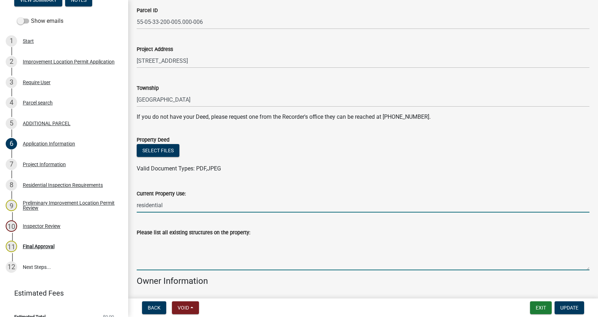
click at [145, 243] on textarea "Please list all existing structures on the property:" at bounding box center [363, 253] width 453 height 33
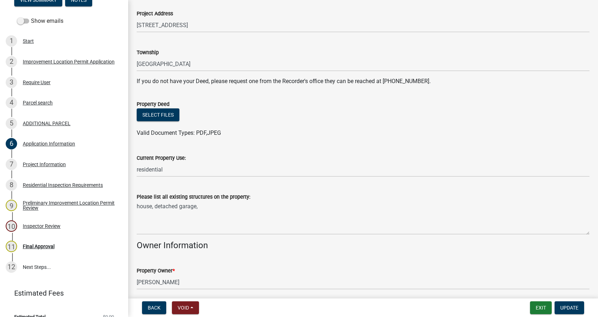
scroll to position [142, 0]
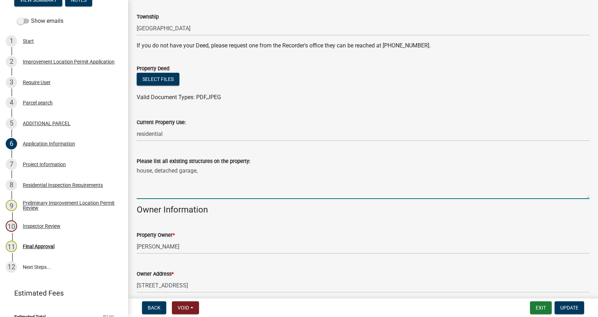
click at [206, 171] on textarea "house, detached garage," at bounding box center [363, 181] width 453 height 33
type textarea "house, detached garage, storage container"
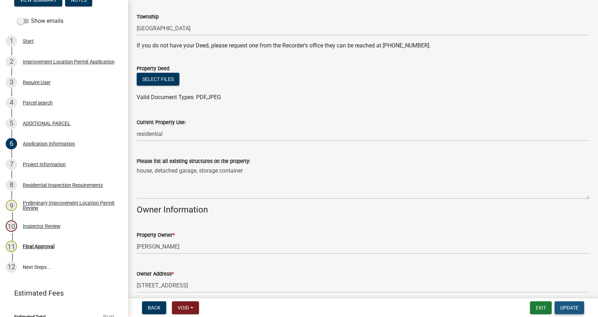
click at [566, 307] on span "Update" at bounding box center [570, 308] width 18 height 6
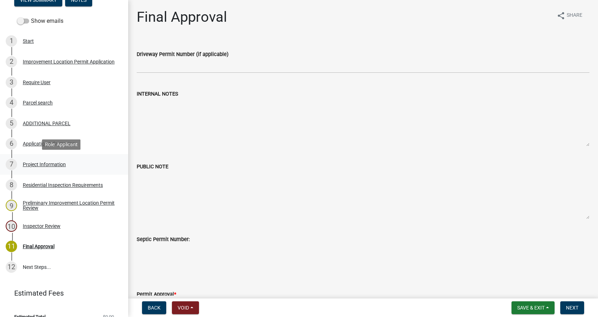
click at [25, 162] on div "Project Information" at bounding box center [44, 164] width 43 height 5
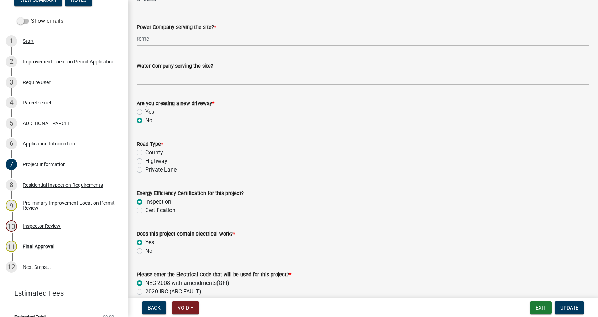
scroll to position [784, 0]
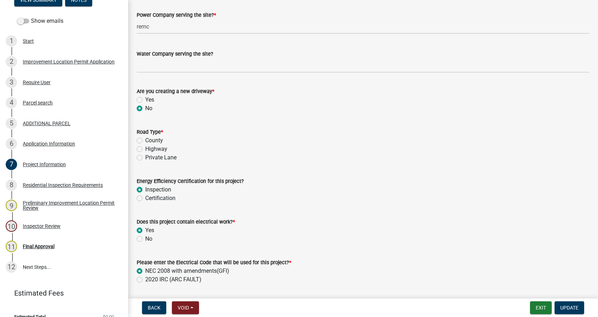
click at [145, 140] on label "County" at bounding box center [154, 140] width 18 height 9
click at [145, 140] on input "County" at bounding box center [147, 138] width 5 height 5
radio input "true"
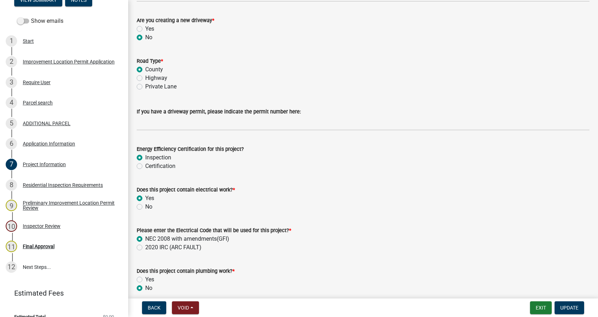
scroll to position [855, 0]
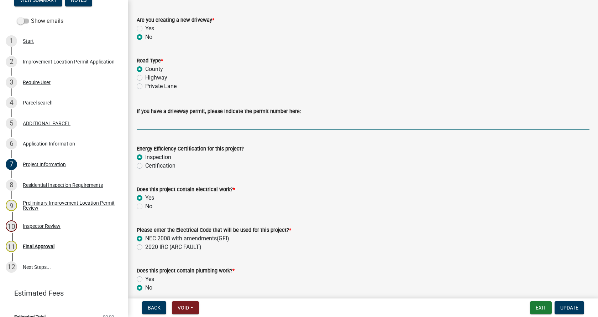
click at [185, 123] on input "If you have a driveway permit, please indicate the permit number here:" at bounding box center [363, 122] width 453 height 15
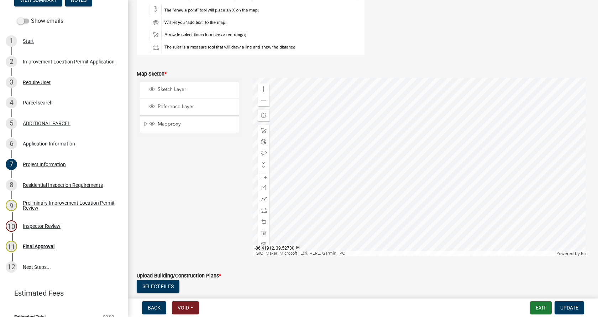
scroll to position [1318, 0]
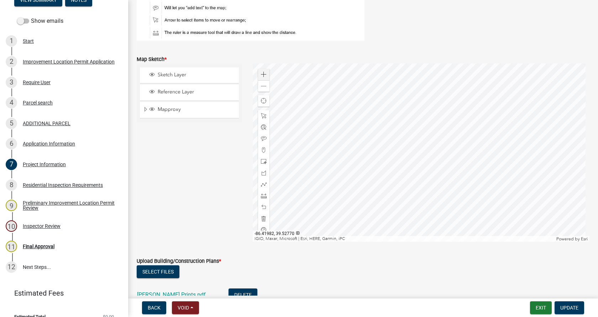
type input "existing"
click at [263, 72] on span at bounding box center [264, 75] width 6 height 6
click at [402, 111] on div at bounding box center [421, 152] width 337 height 178
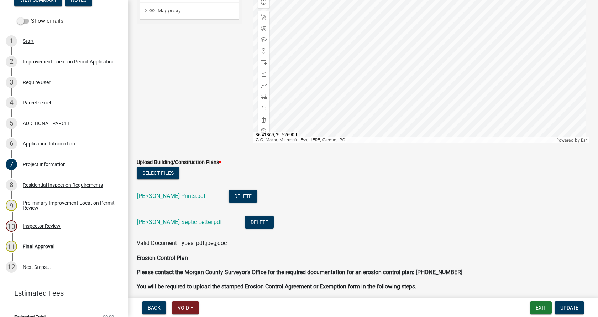
scroll to position [1425, 0]
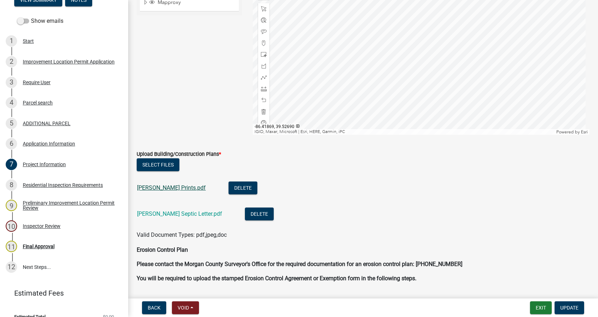
click at [157, 187] on link "[PERSON_NAME] Prints.pdf" at bounding box center [171, 187] width 69 height 7
